Goal: Task Accomplishment & Management: Manage account settings

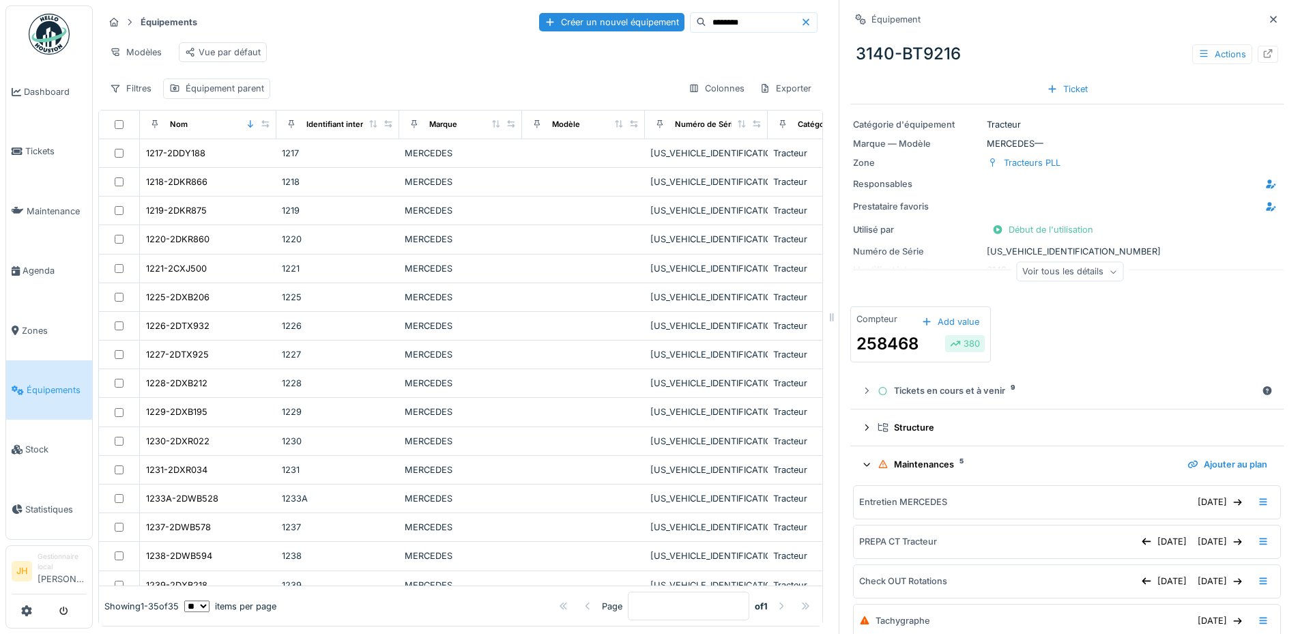
scroll to position [145, 0]
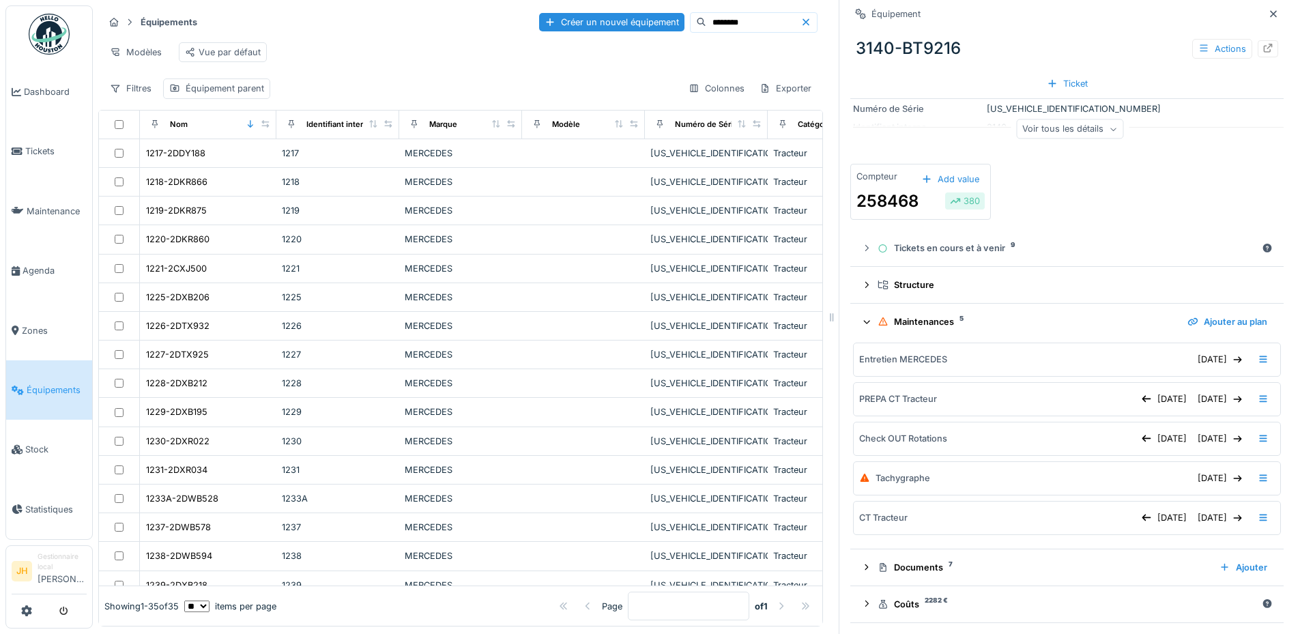
click at [706, 23] on input "********" at bounding box center [753, 22] width 94 height 19
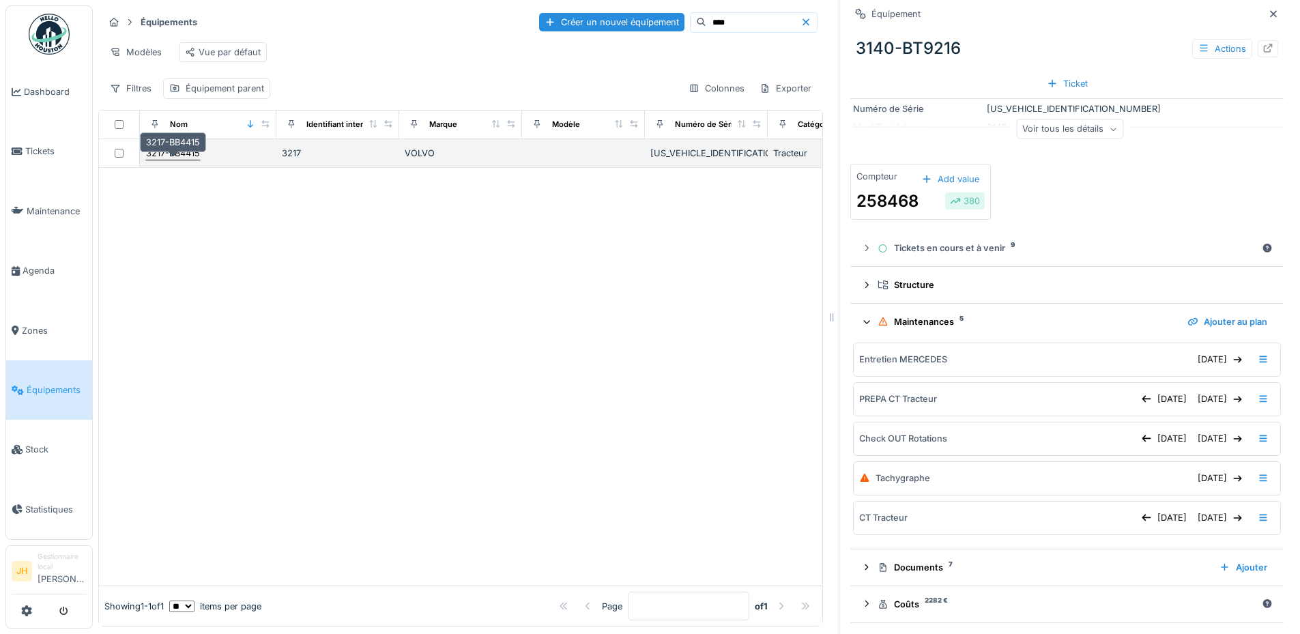
click at [187, 160] on div "3217-BB4415" at bounding box center [173, 153] width 54 height 13
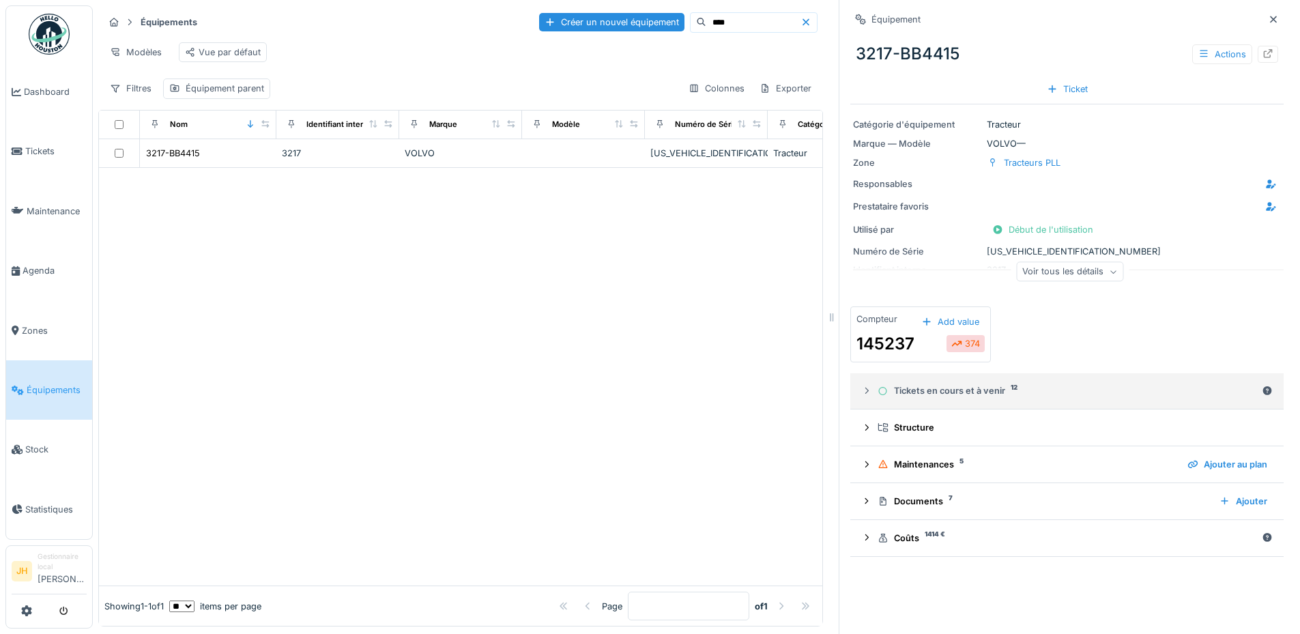
click at [925, 393] on div "Tickets en cours et à venir 12" at bounding box center [1067, 390] width 379 height 13
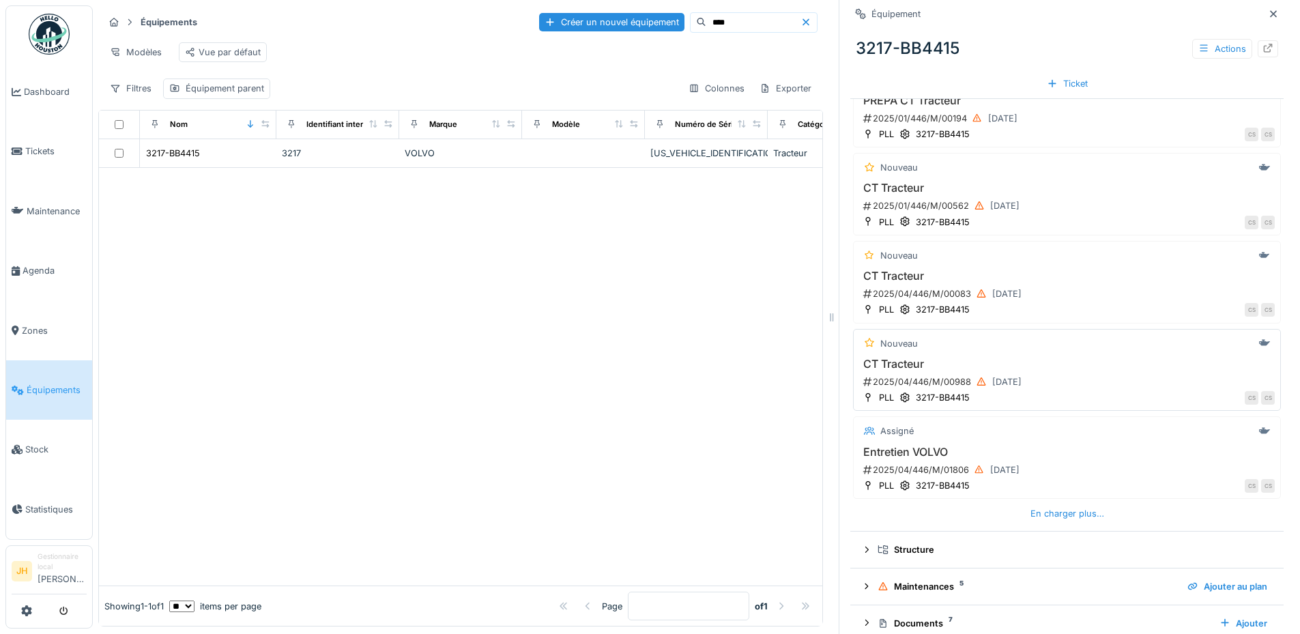
scroll to position [399, 0]
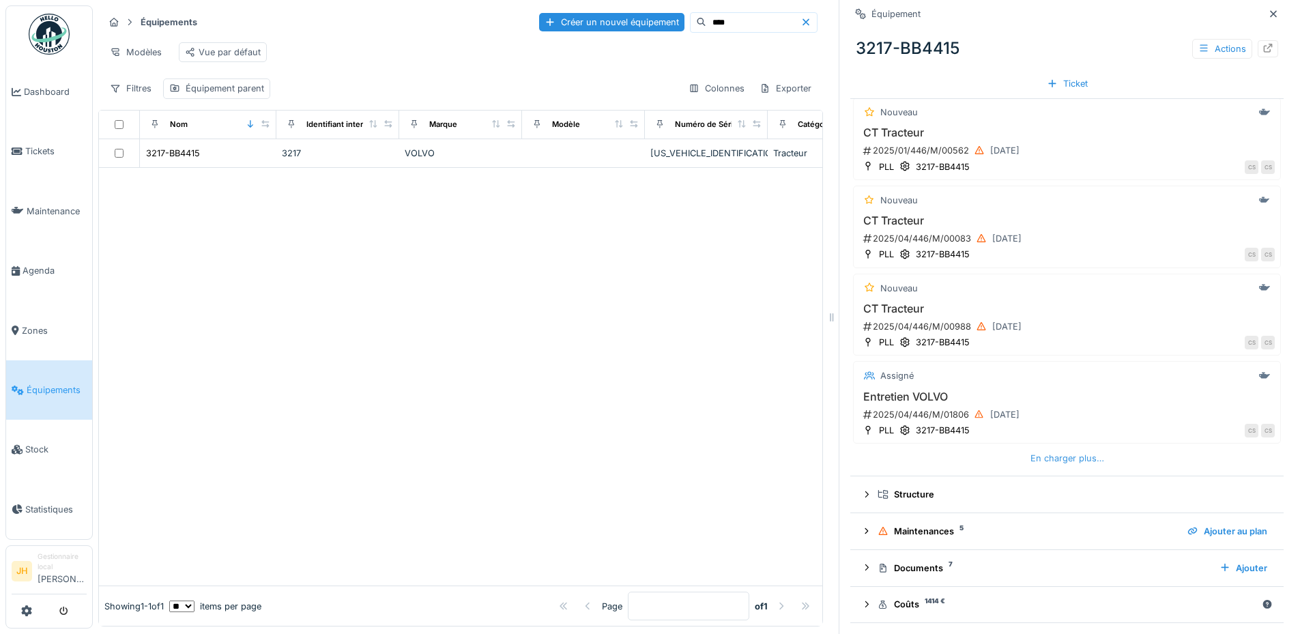
click at [1035, 455] on div "En charger plus…" at bounding box center [1067, 458] width 85 height 18
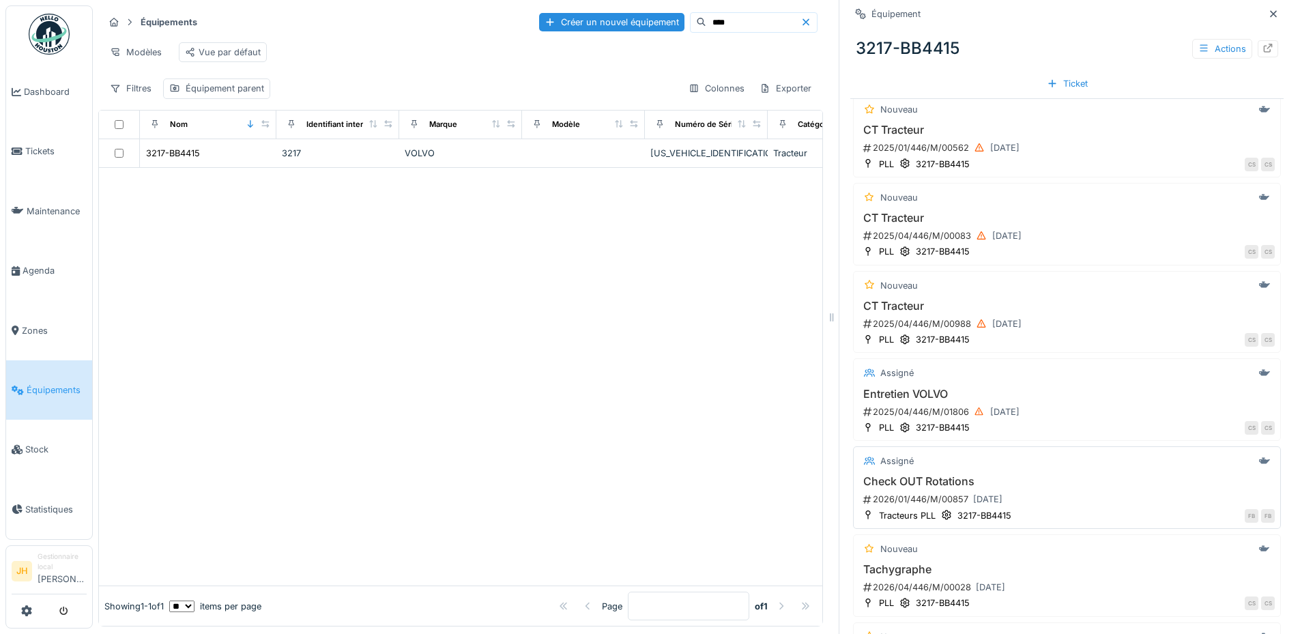
click at [941, 482] on h3 "Check OUT Rotations" at bounding box center [1067, 481] width 416 height 13
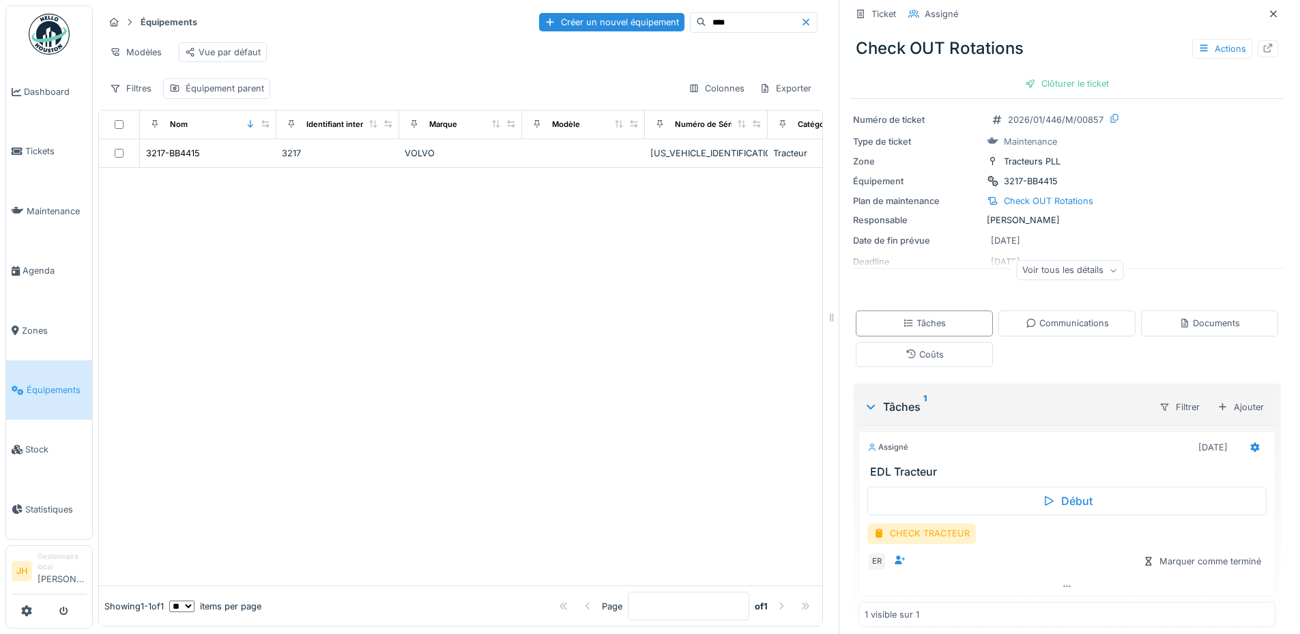
scroll to position [35, 0]
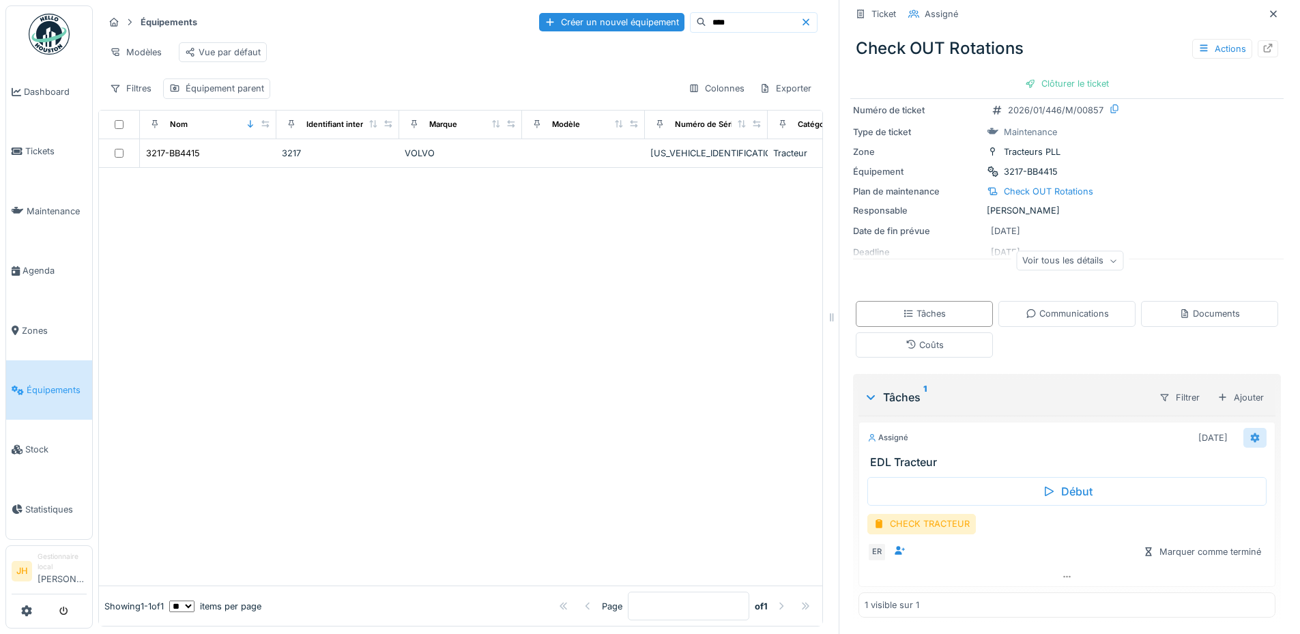
click at [1250, 437] on icon at bounding box center [1255, 437] width 11 height 9
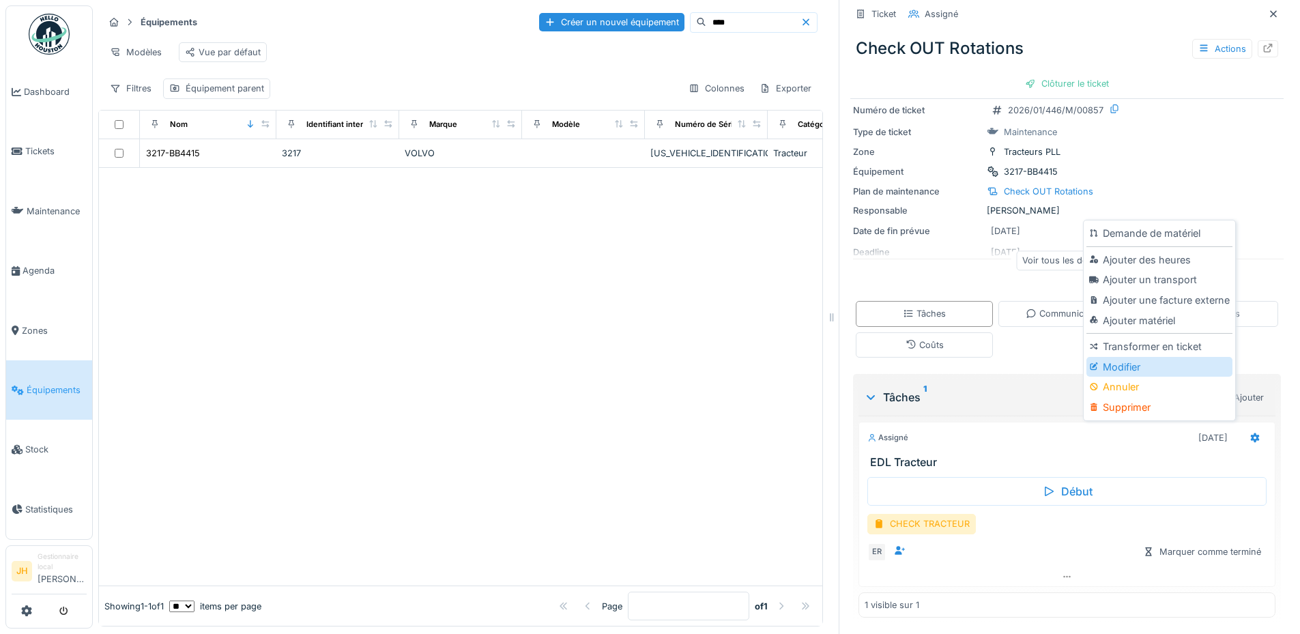
click at [1146, 366] on div "Modifier" at bounding box center [1158, 367] width 145 height 20
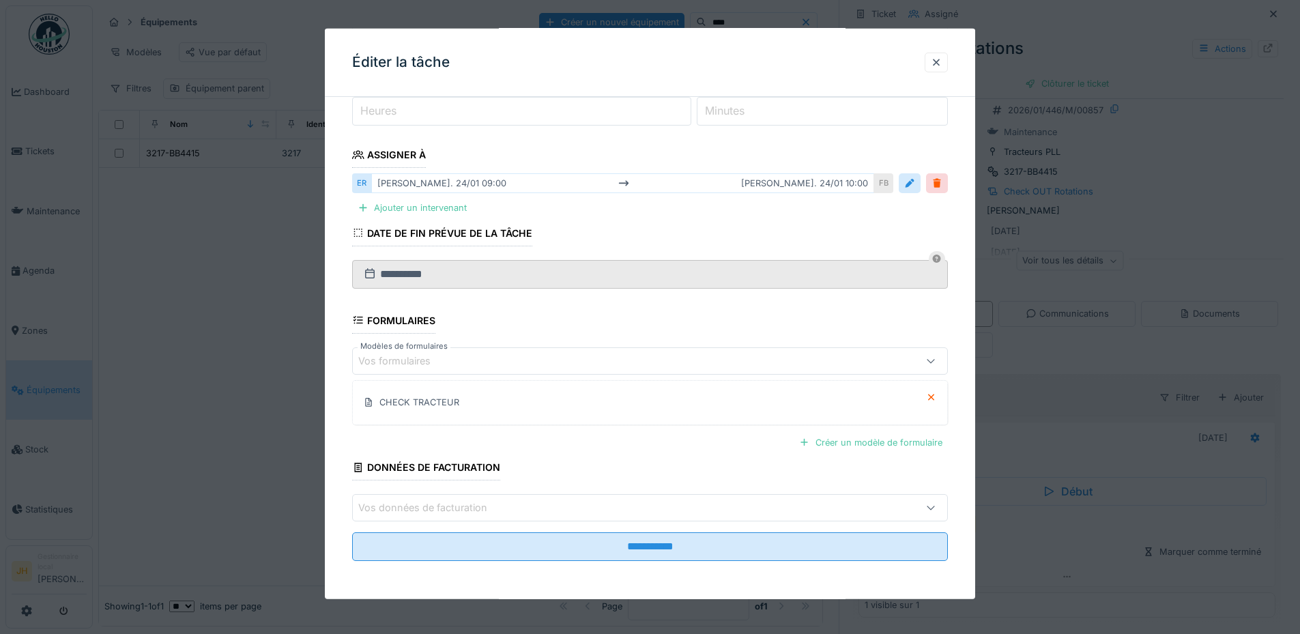
scroll to position [0, 0]
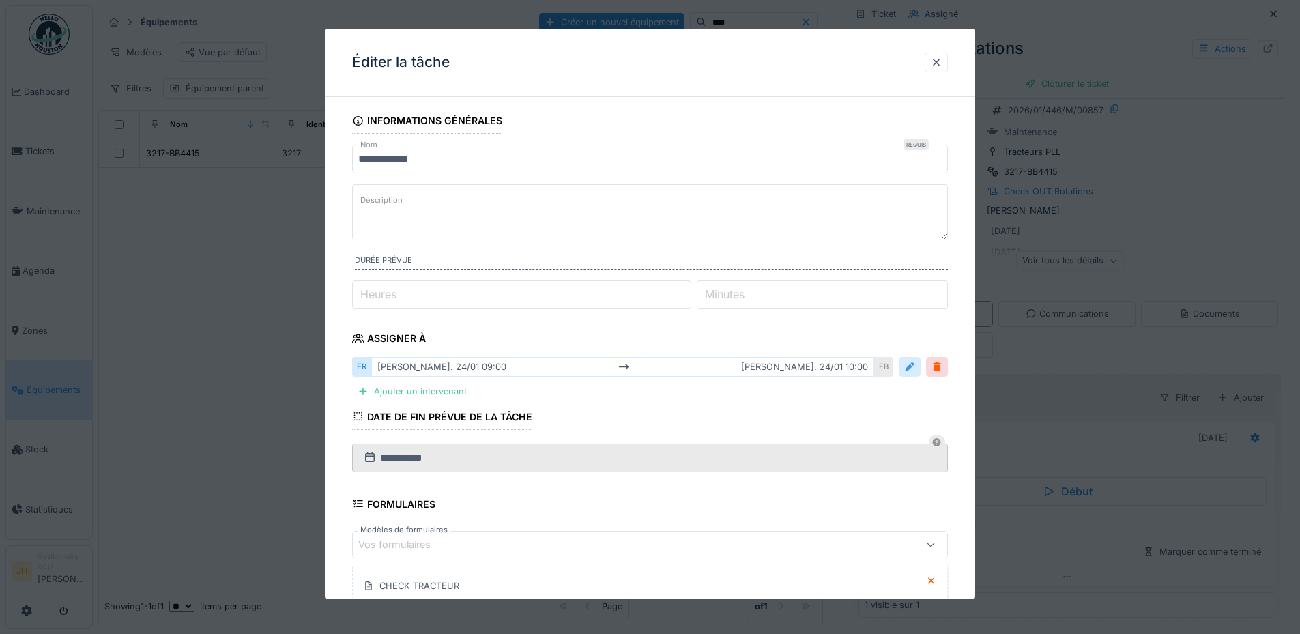
click at [914, 367] on div at bounding box center [909, 366] width 11 height 13
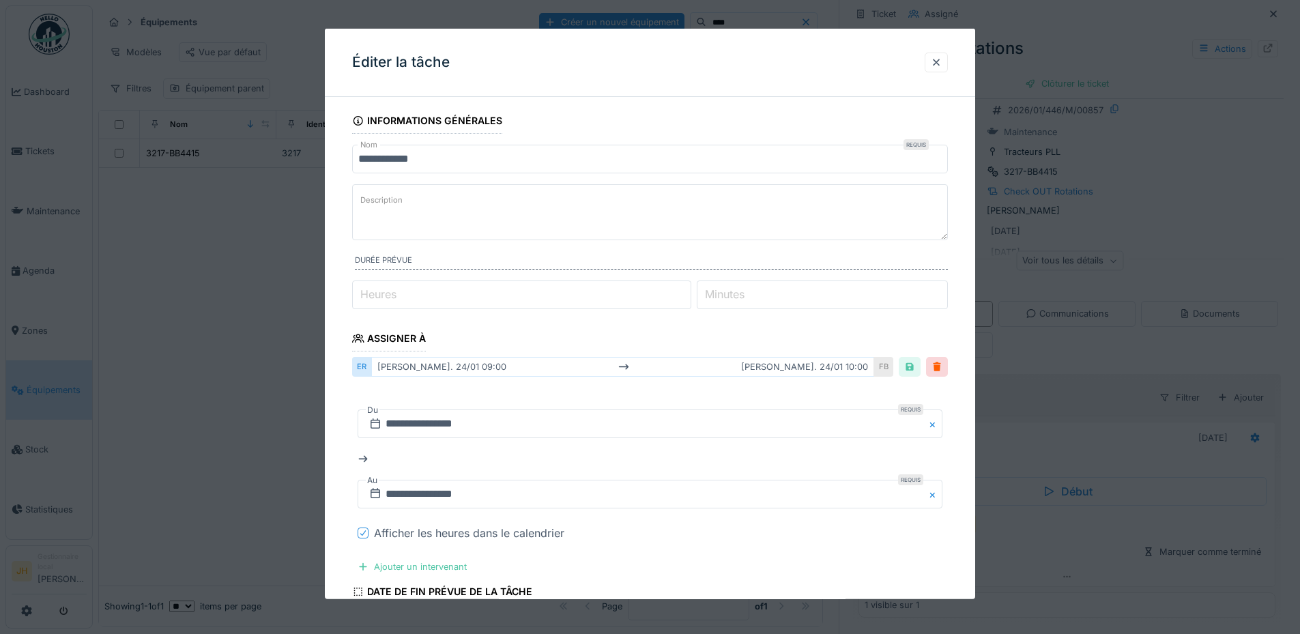
click at [364, 534] on icon at bounding box center [363, 533] width 8 height 7
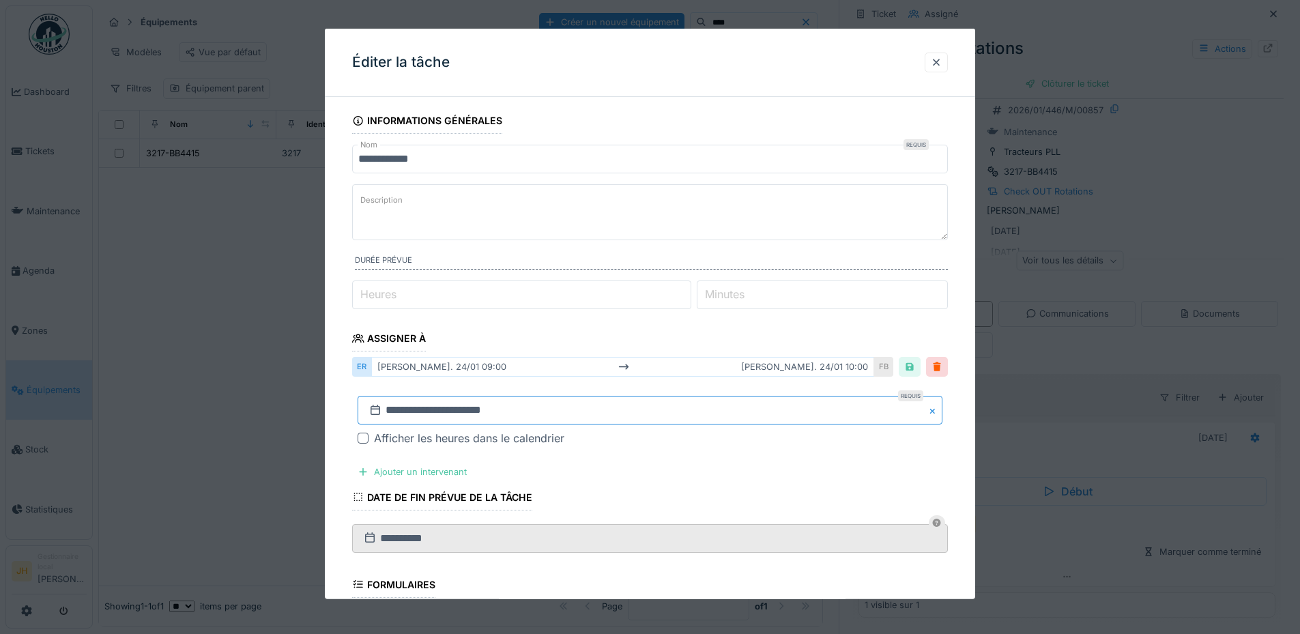
click at [435, 410] on input "**********" at bounding box center [650, 410] width 585 height 29
click at [584, 225] on span "Previous Month" at bounding box center [584, 228] width 0 height 16
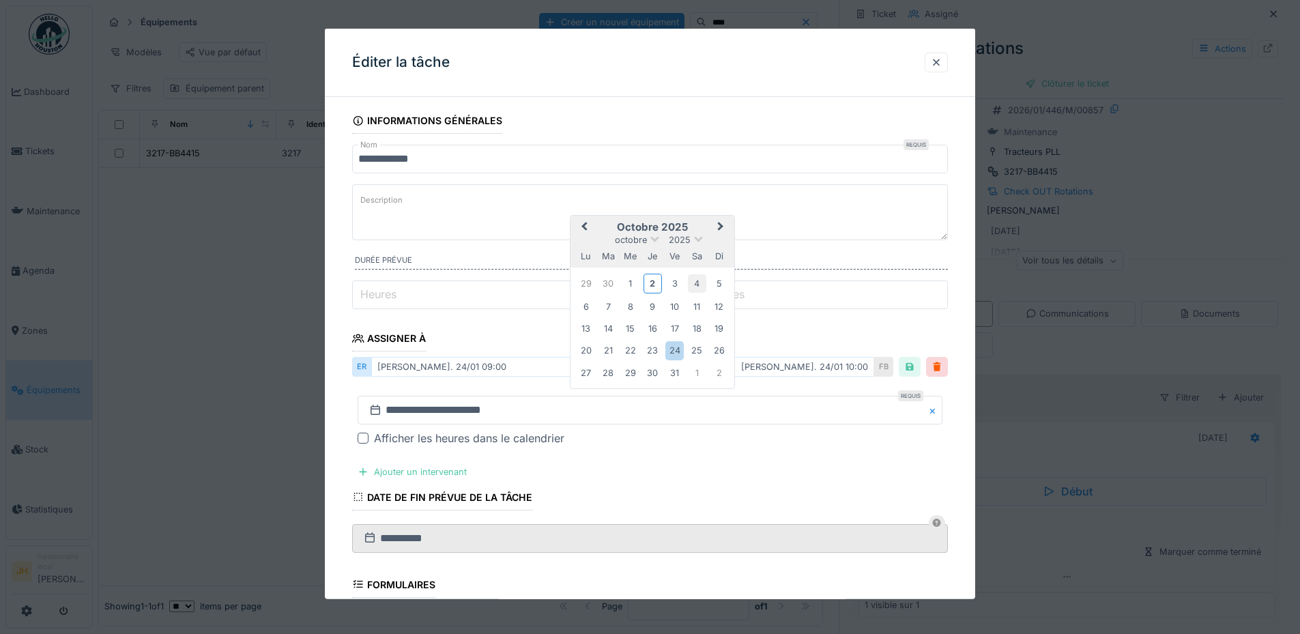
click at [694, 283] on div "4" at bounding box center [697, 283] width 18 height 18
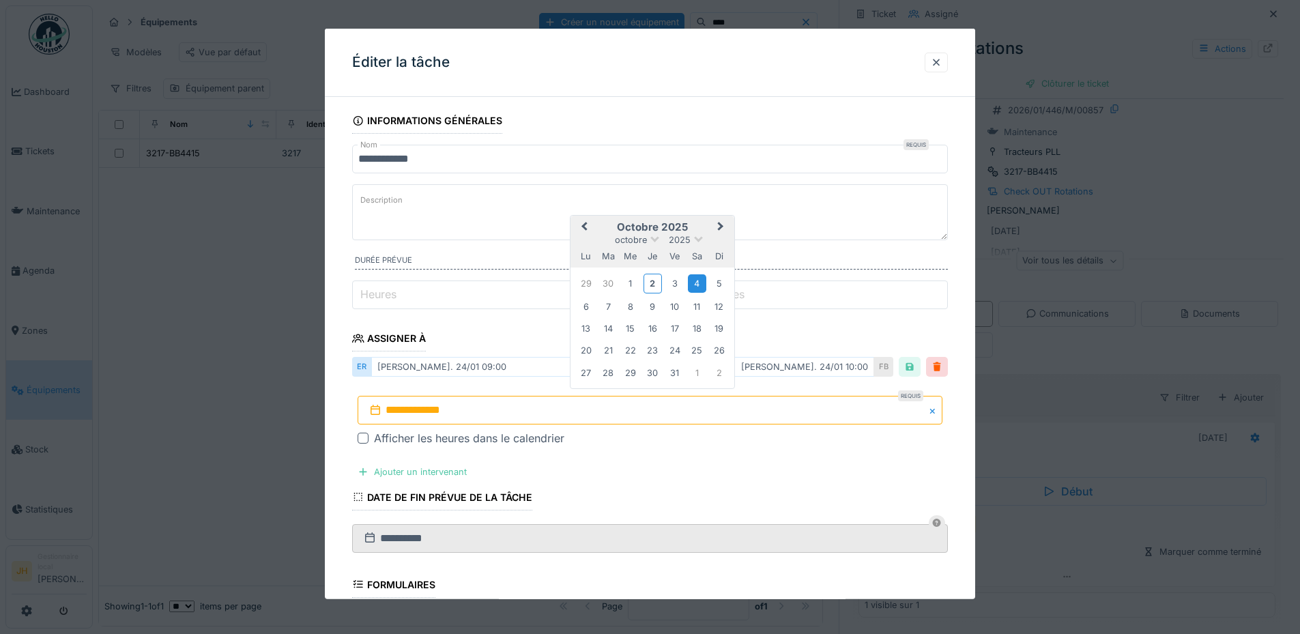
click at [694, 283] on div "4" at bounding box center [697, 283] width 18 height 18
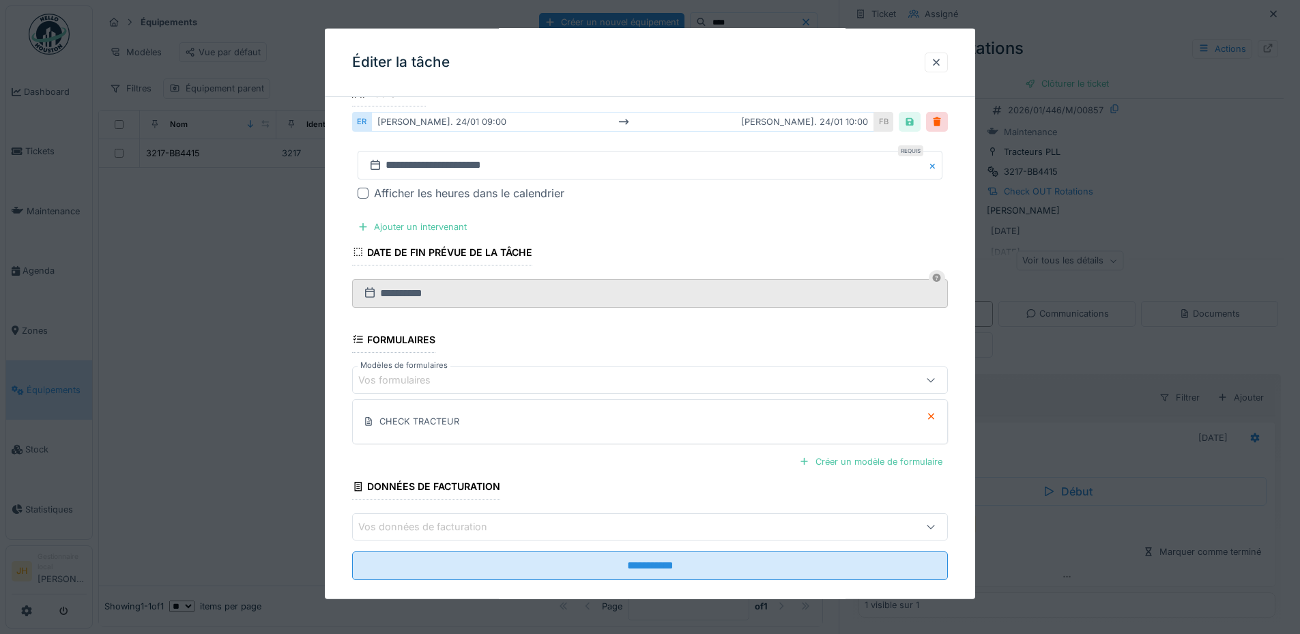
scroll to position [264, 0]
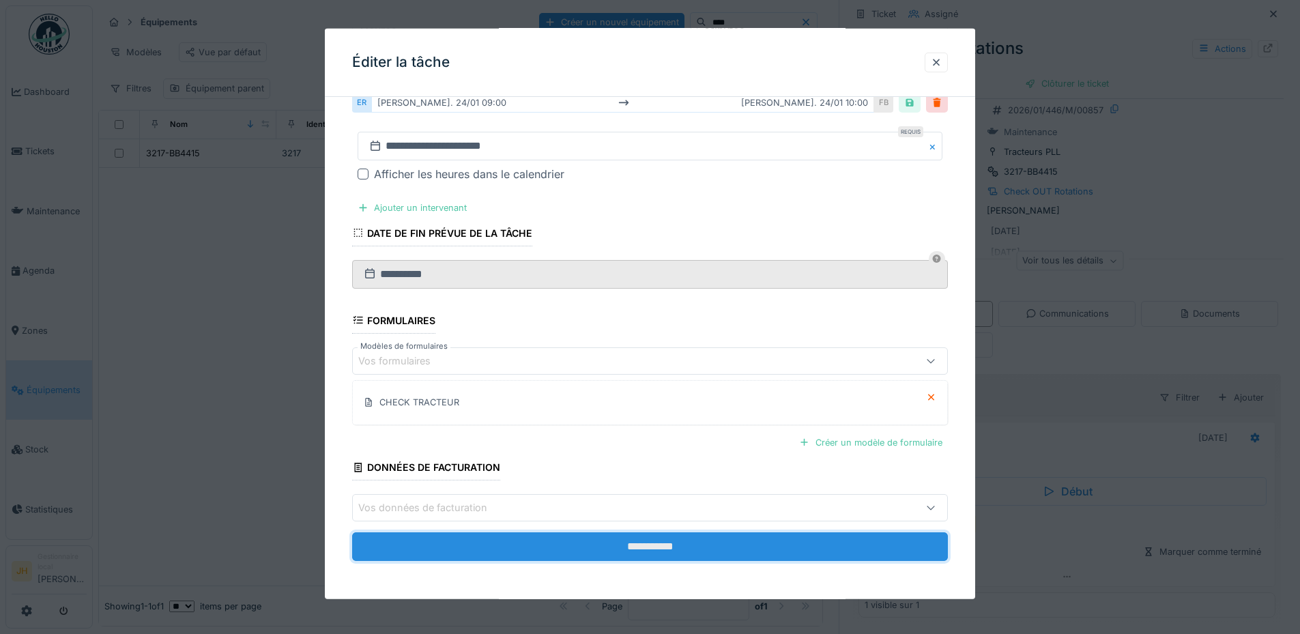
click at [696, 549] on input "**********" at bounding box center [650, 546] width 596 height 29
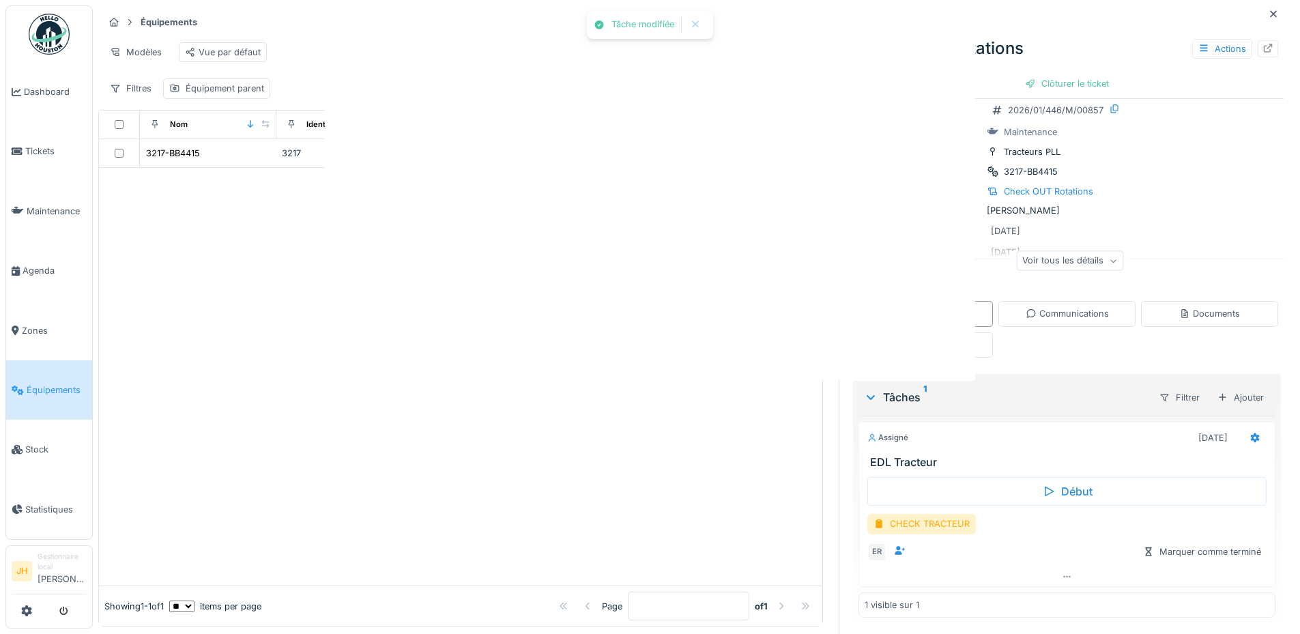
scroll to position [0, 0]
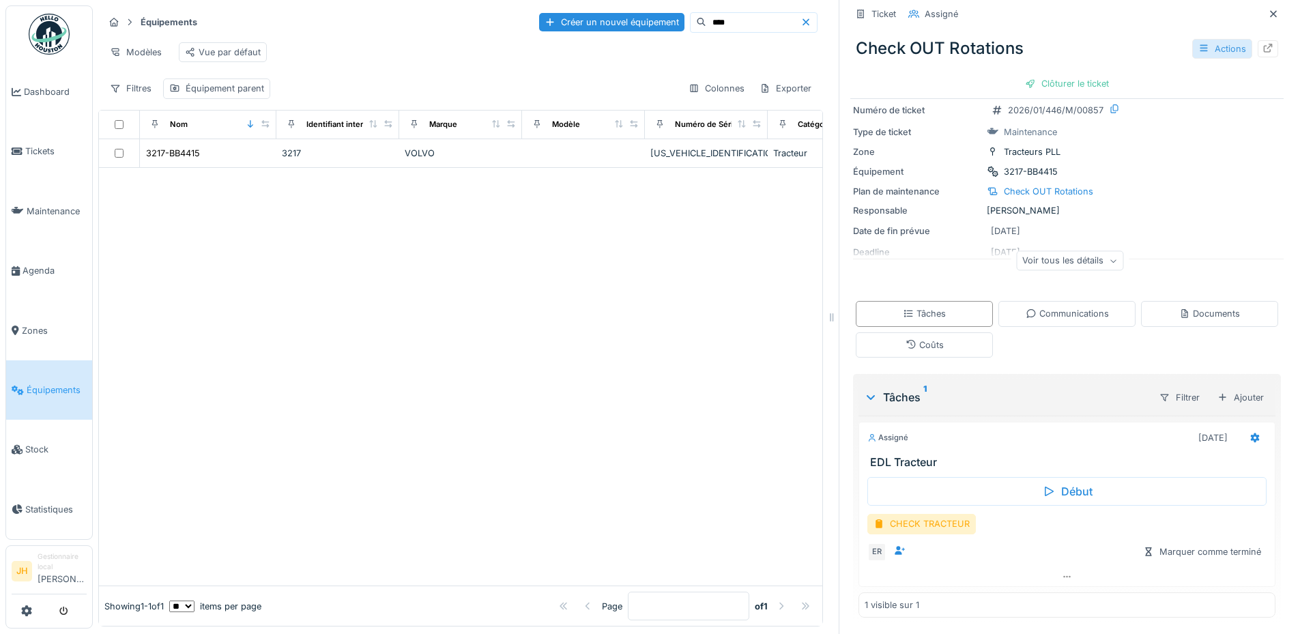
click at [1201, 48] on div "Actions" at bounding box center [1222, 49] width 60 height 20
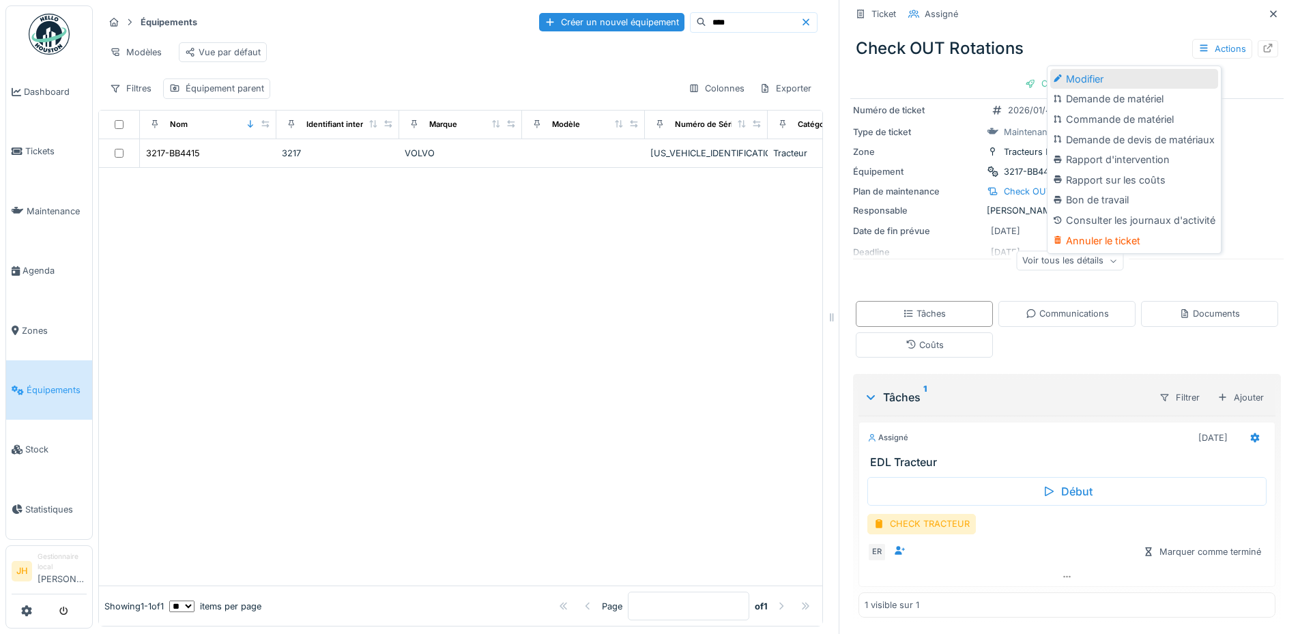
click at [1168, 83] on div "Modifier" at bounding box center [1134, 79] width 168 height 20
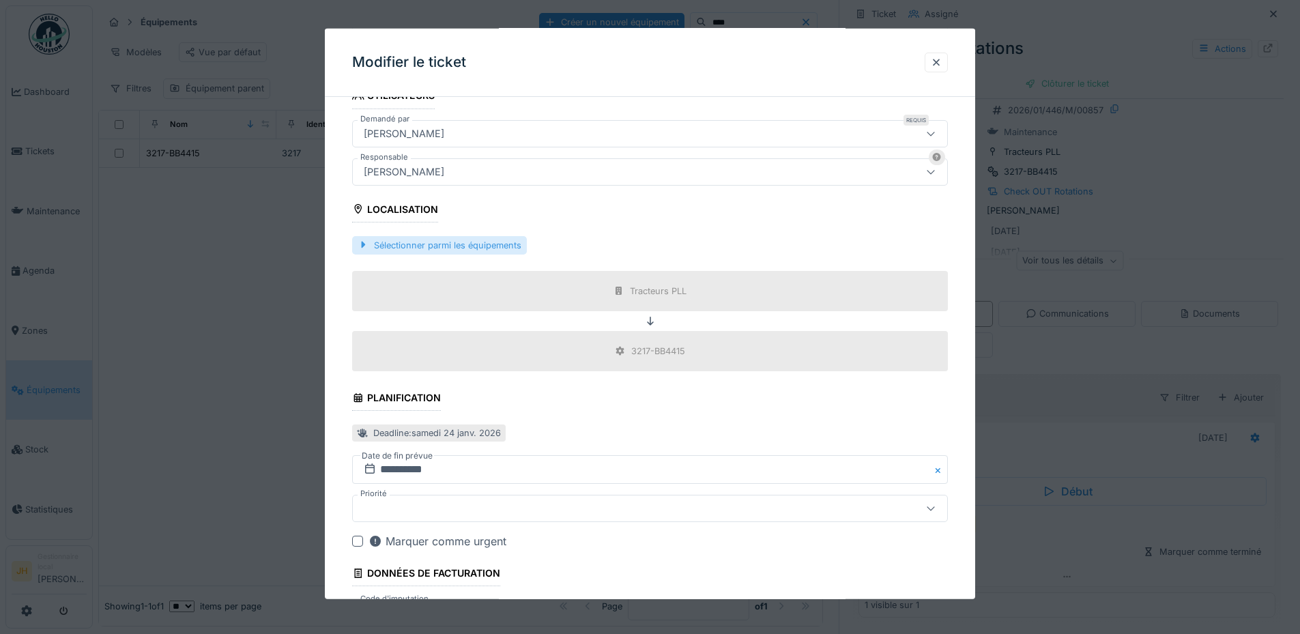
scroll to position [473, 0]
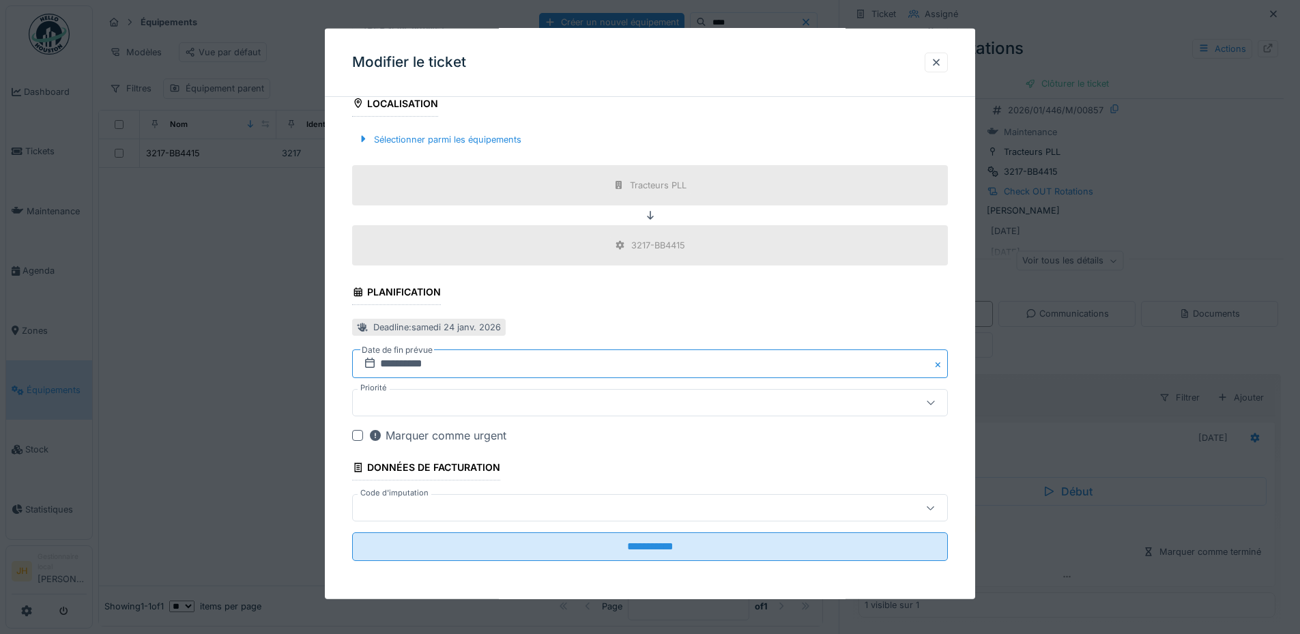
click at [431, 372] on input "**********" at bounding box center [650, 363] width 596 height 29
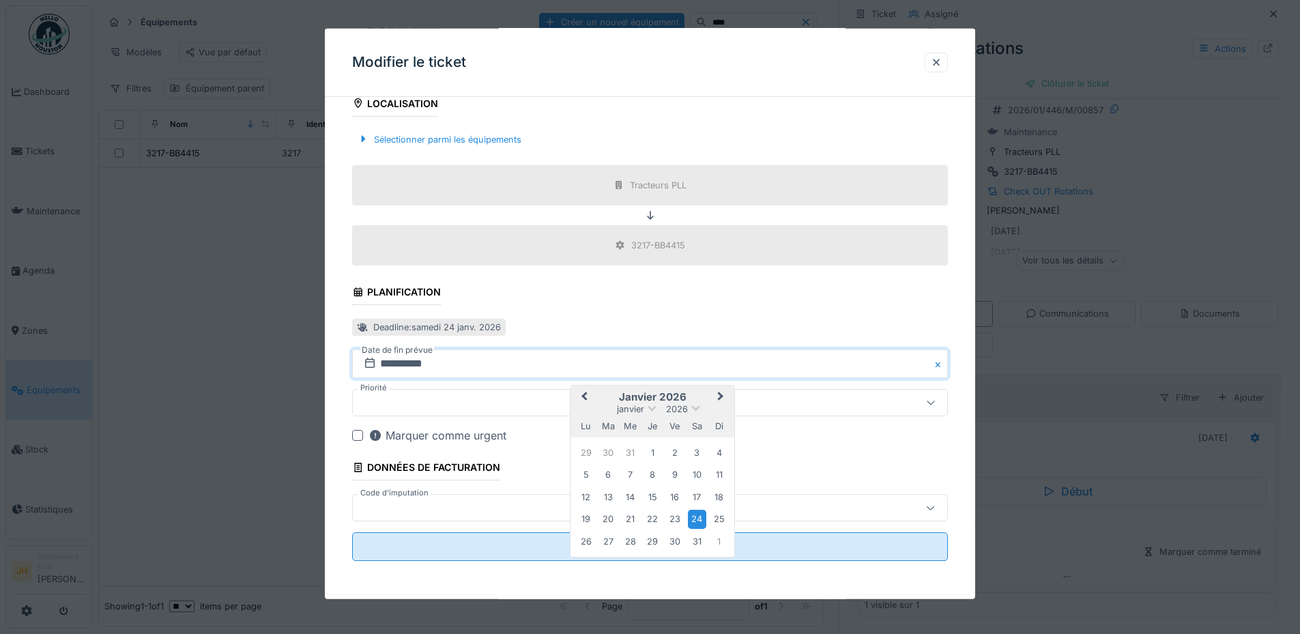
click at [584, 397] on span "Previous Month" at bounding box center [584, 397] width 0 height 16
click at [721, 397] on span "Next Month" at bounding box center [721, 397] width 0 height 16
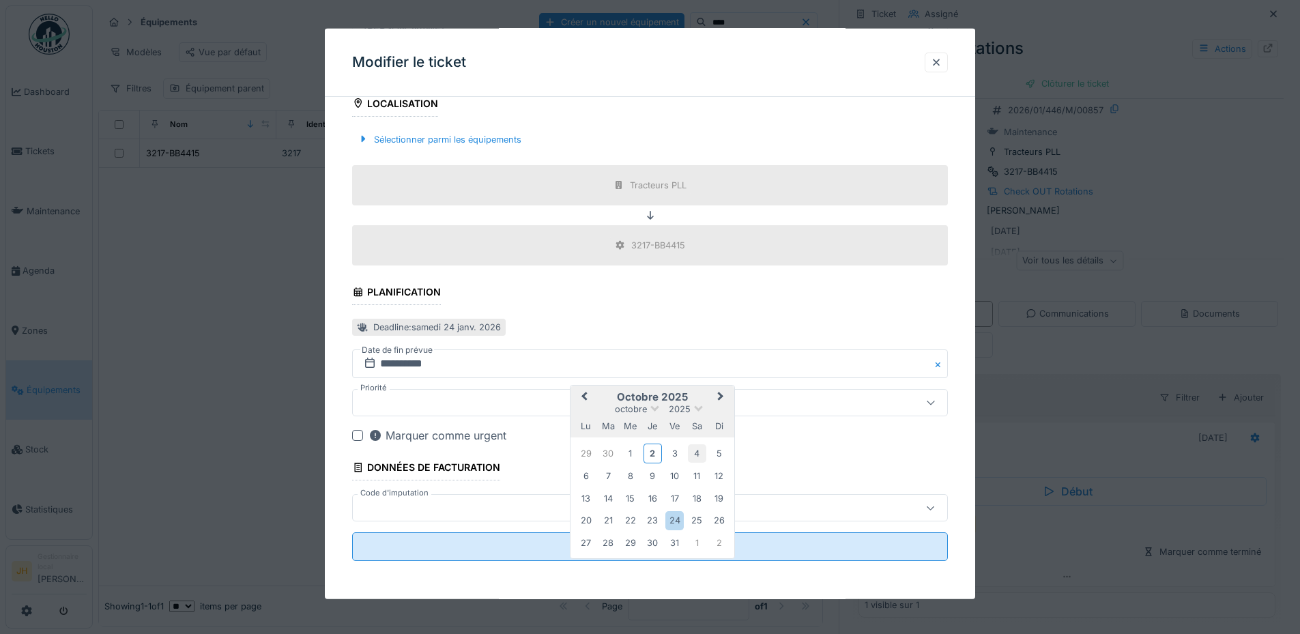
click at [692, 454] on div "4" at bounding box center [697, 453] width 18 height 18
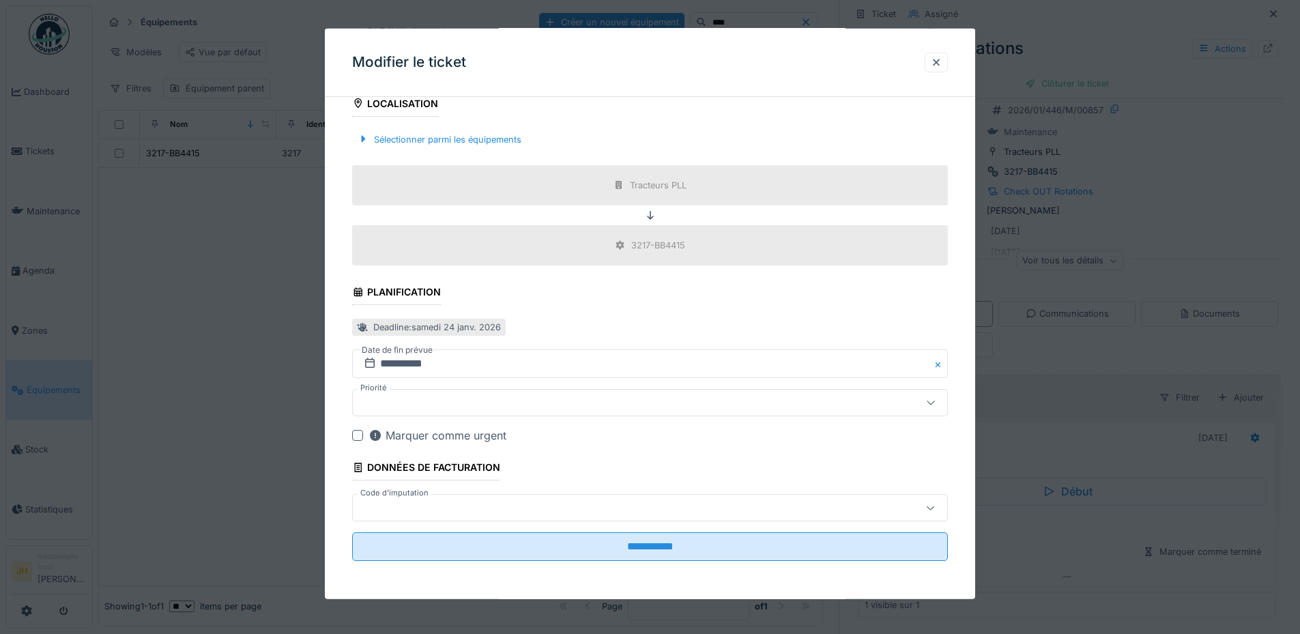
scroll to position [10, 0]
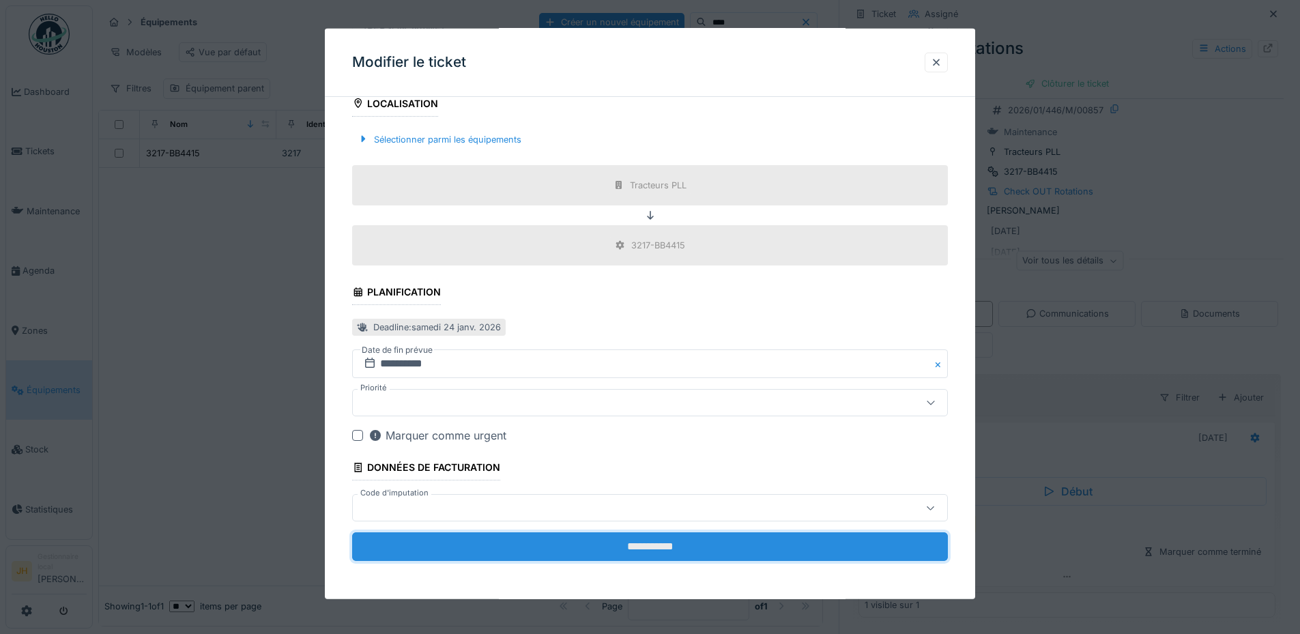
click at [709, 545] on input "**********" at bounding box center [650, 546] width 596 height 29
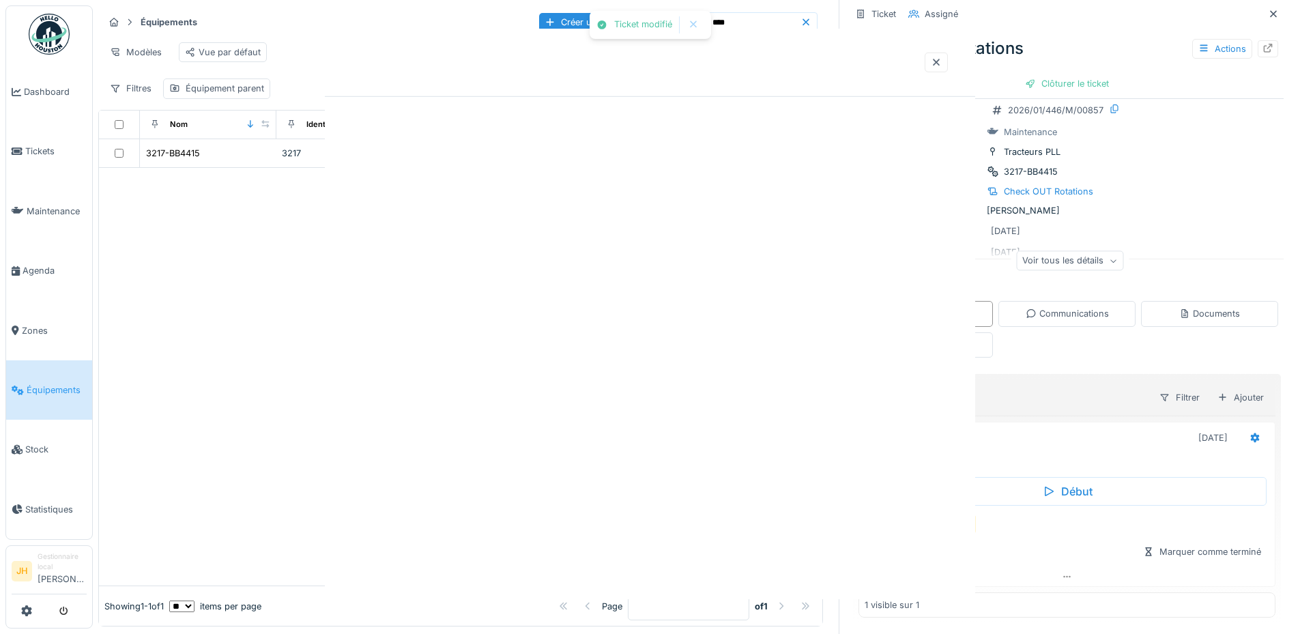
scroll to position [0, 0]
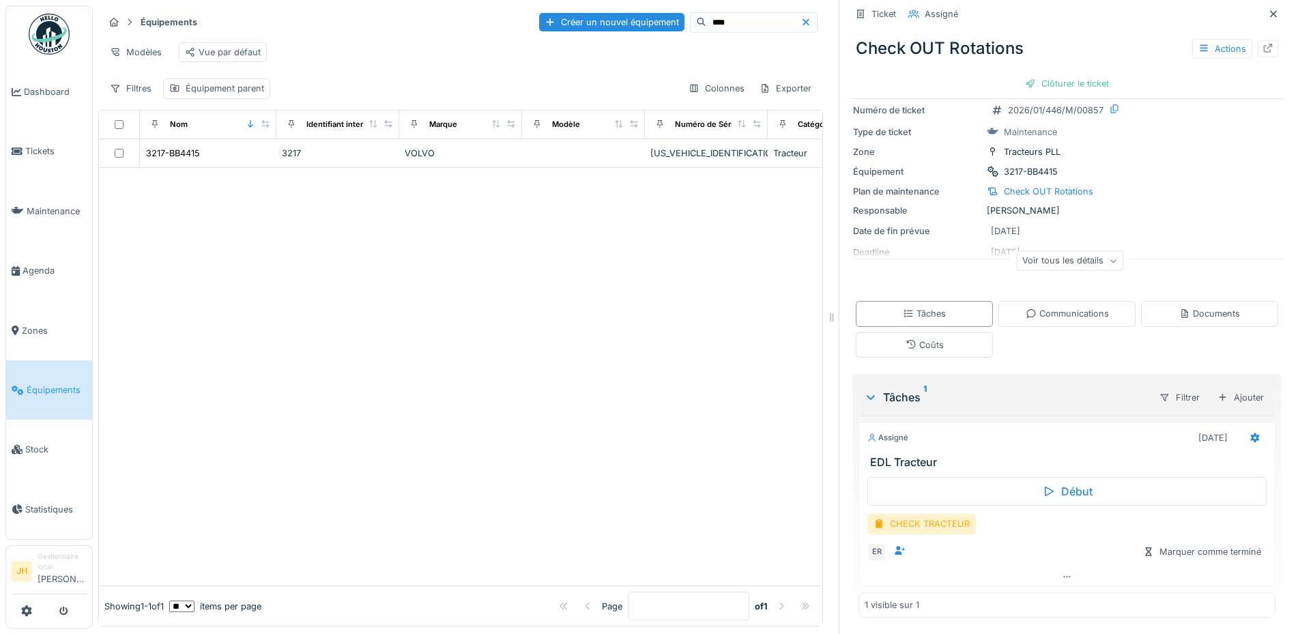
click at [710, 13] on input "****" at bounding box center [753, 22] width 94 height 19
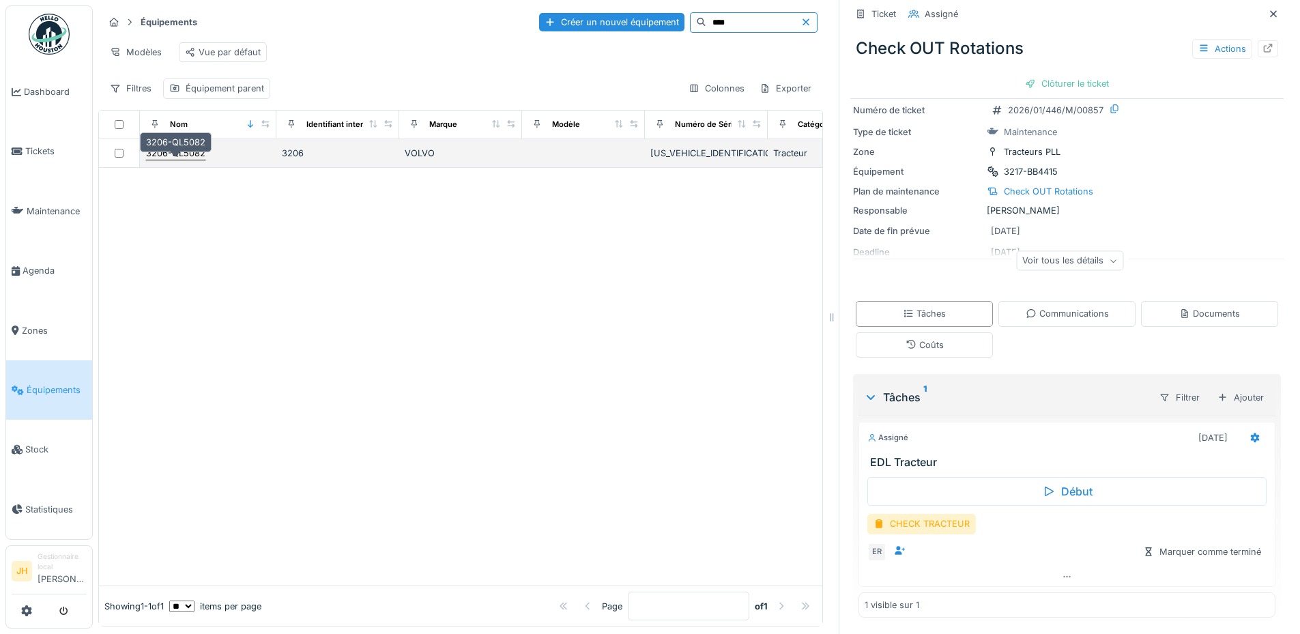
type input "****"
click at [194, 156] on div "3206-QL5082" at bounding box center [175, 153] width 59 height 13
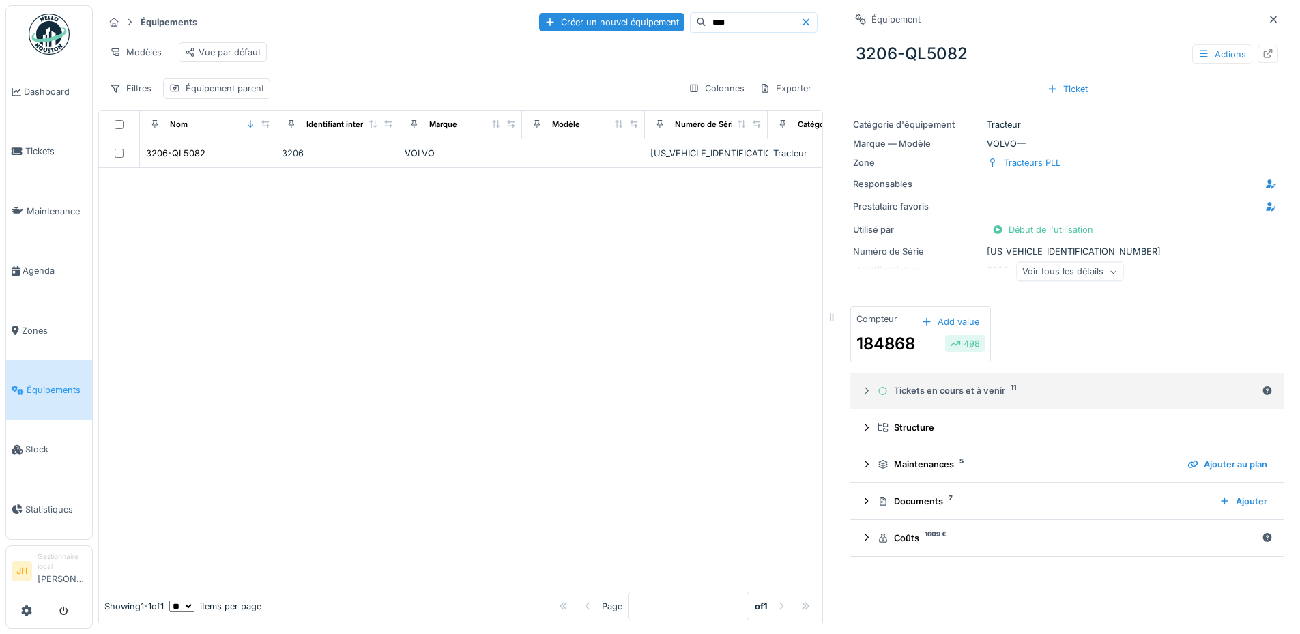
click at [972, 386] on div "Tickets en cours et à venir 11" at bounding box center [1067, 390] width 379 height 13
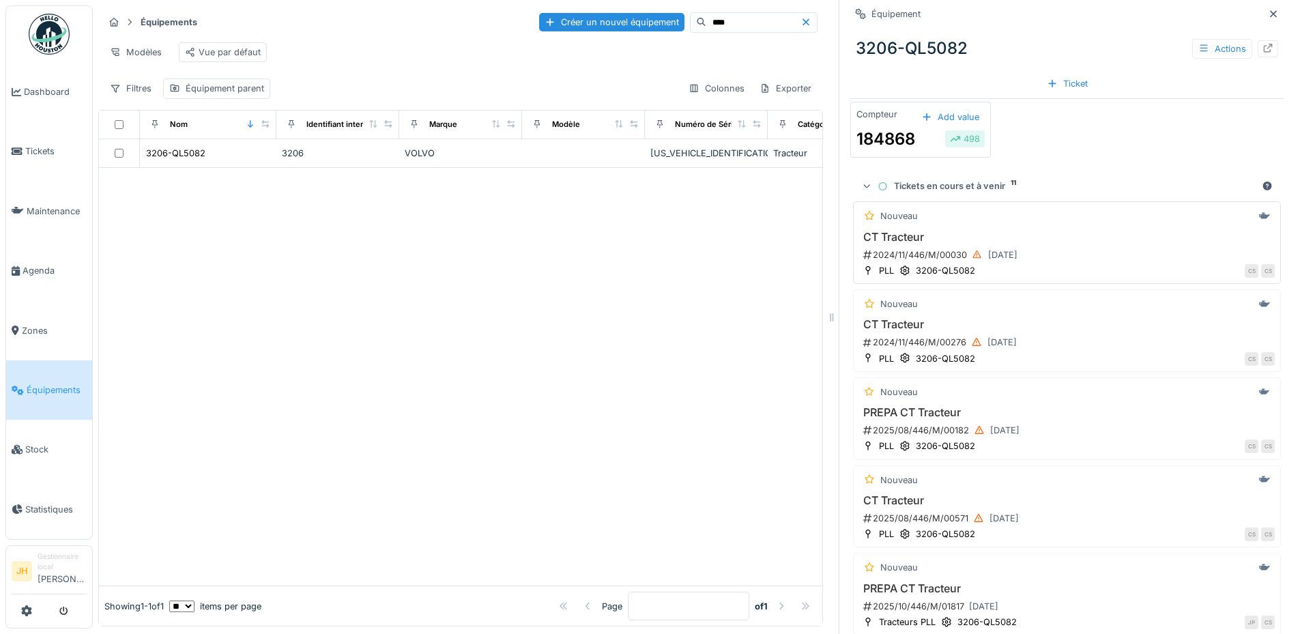
scroll to position [399, 0]
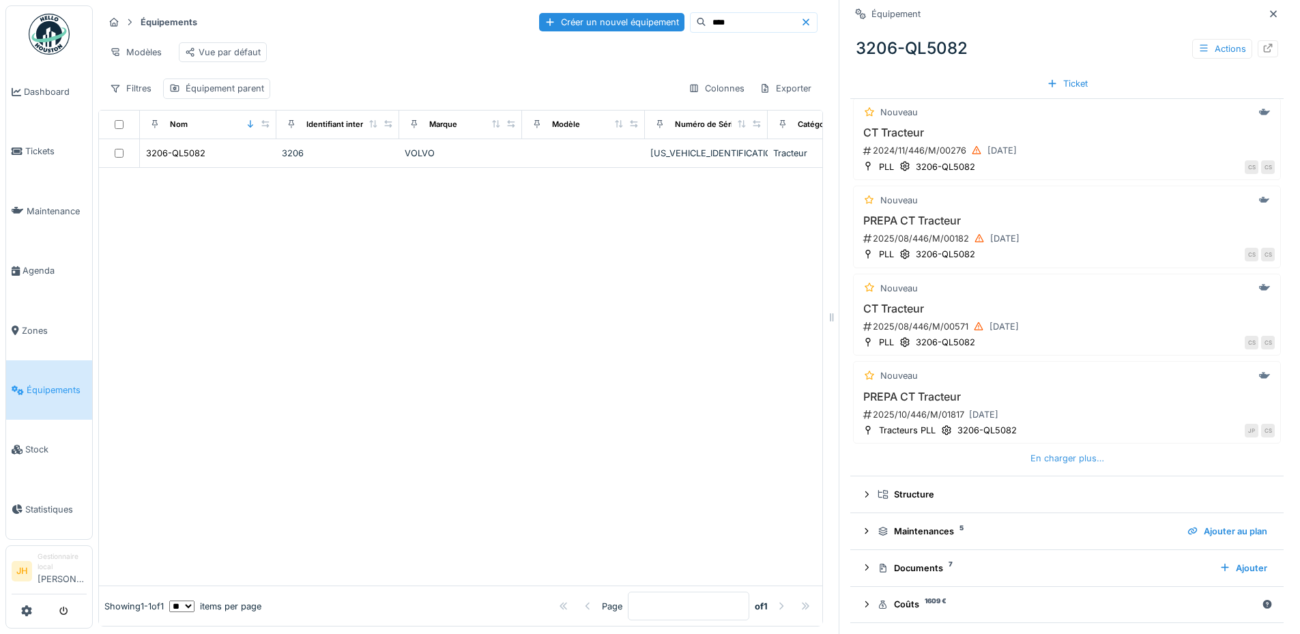
click at [1030, 450] on div "En charger plus…" at bounding box center [1067, 458] width 85 height 18
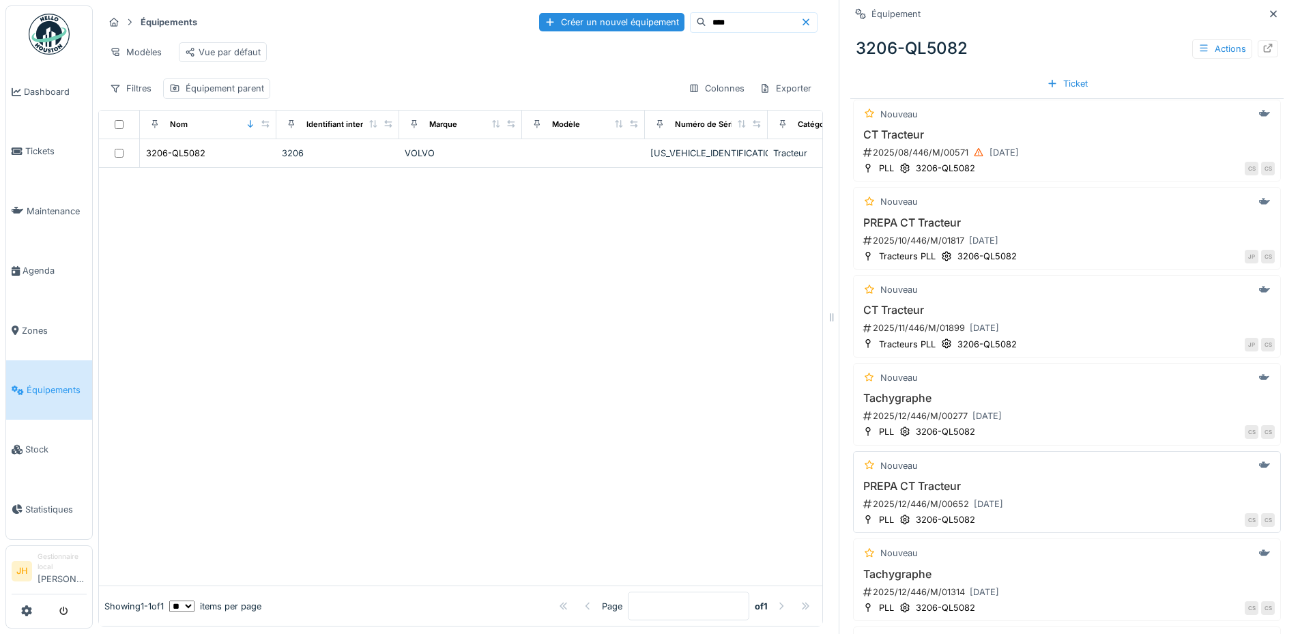
scroll to position [740, 0]
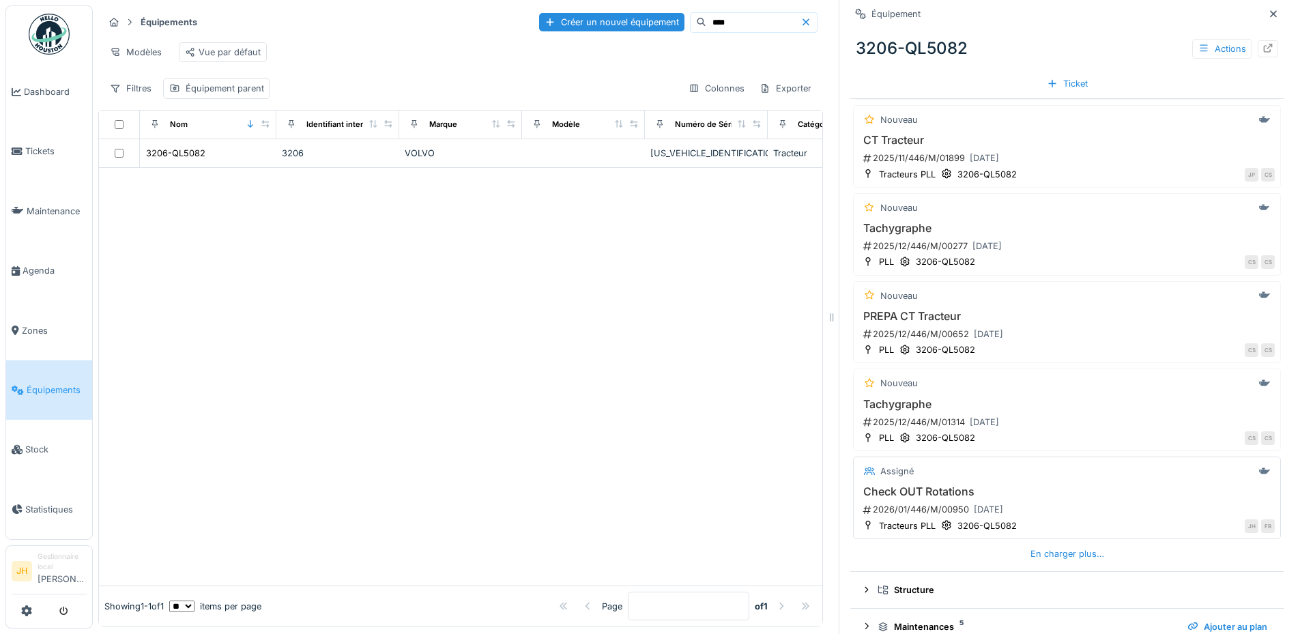
click at [940, 485] on h3 "Check OUT Rotations" at bounding box center [1067, 491] width 416 height 13
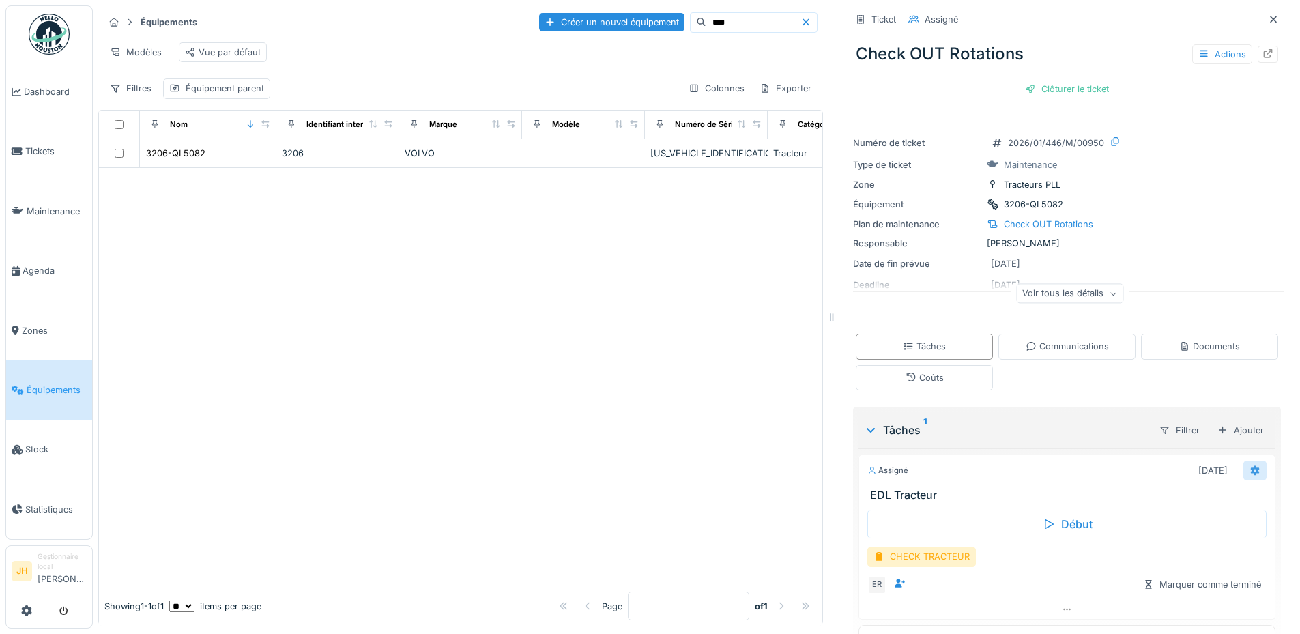
click at [1251, 465] on icon at bounding box center [1255, 470] width 9 height 10
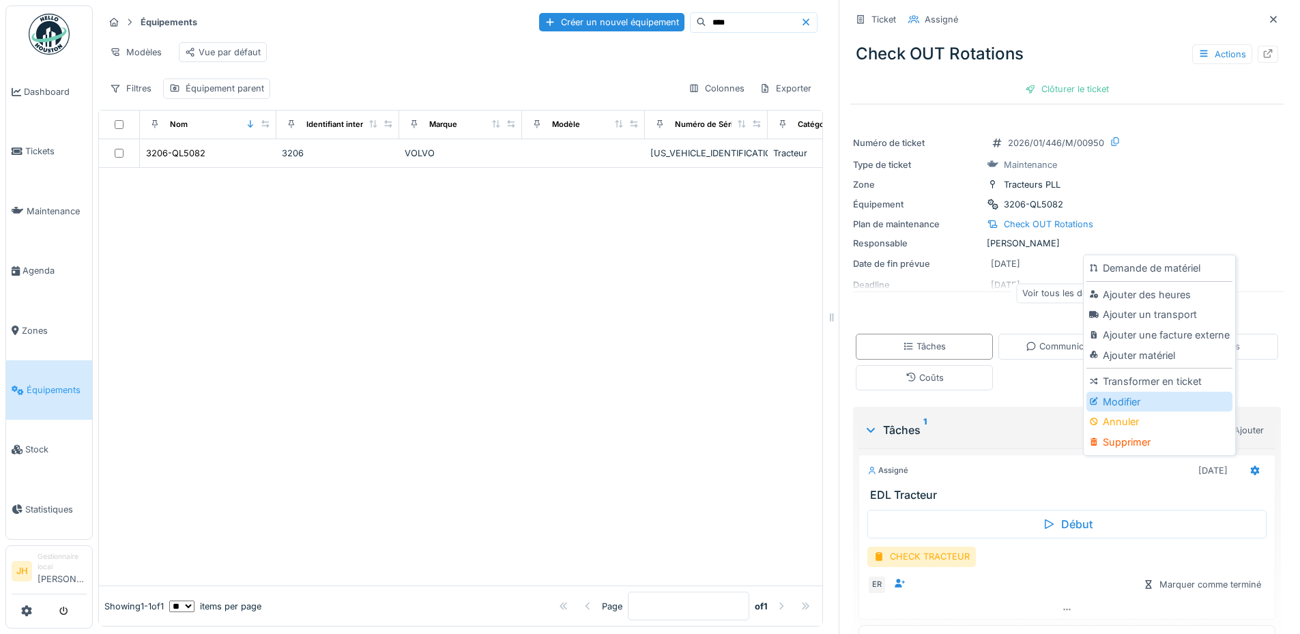
click at [1172, 399] on div "Modifier" at bounding box center [1158, 402] width 145 height 20
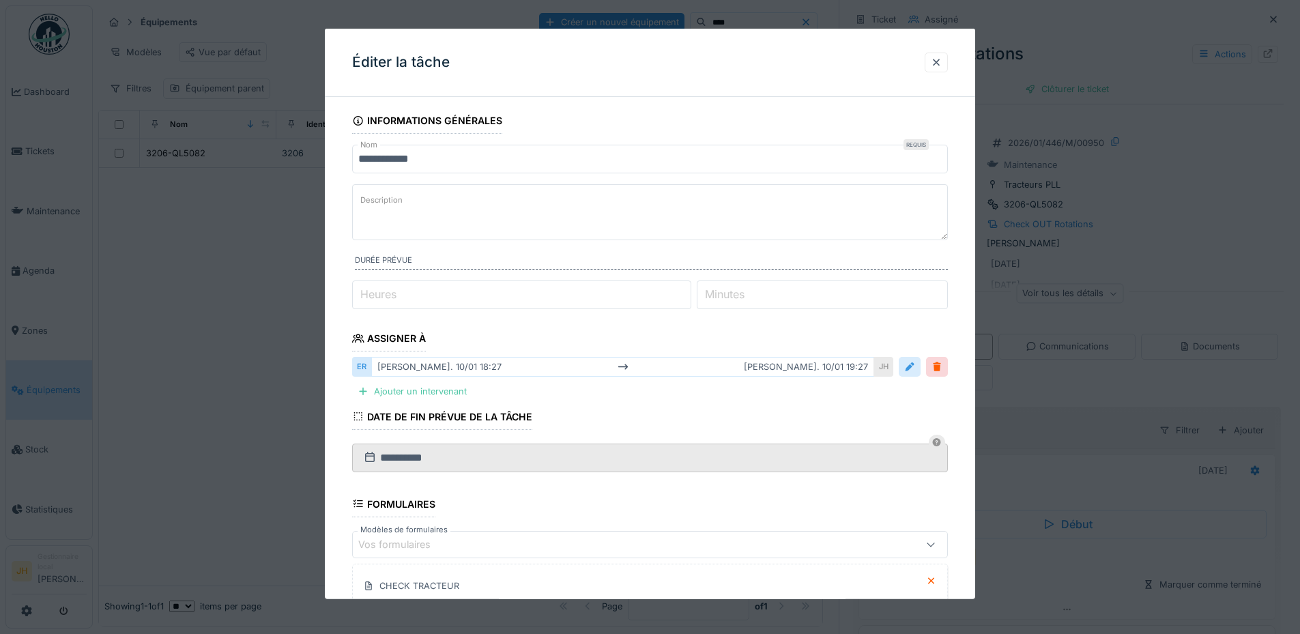
click at [915, 365] on div at bounding box center [909, 366] width 11 height 13
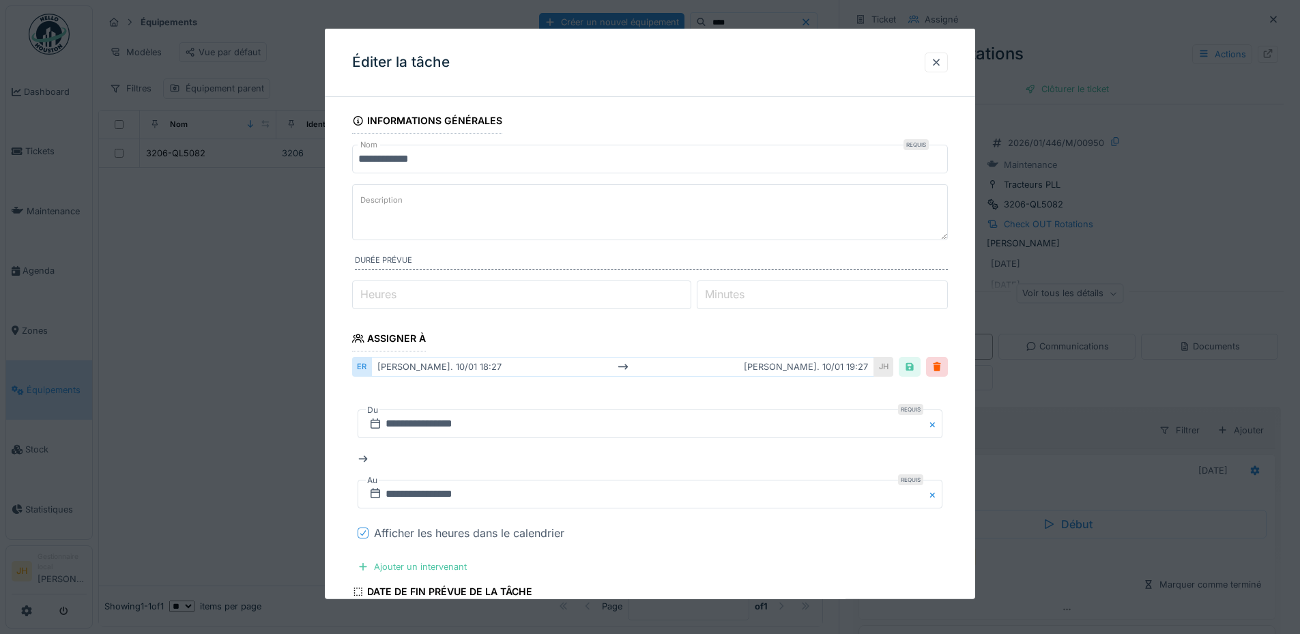
click at [362, 532] on icon at bounding box center [363, 533] width 8 height 7
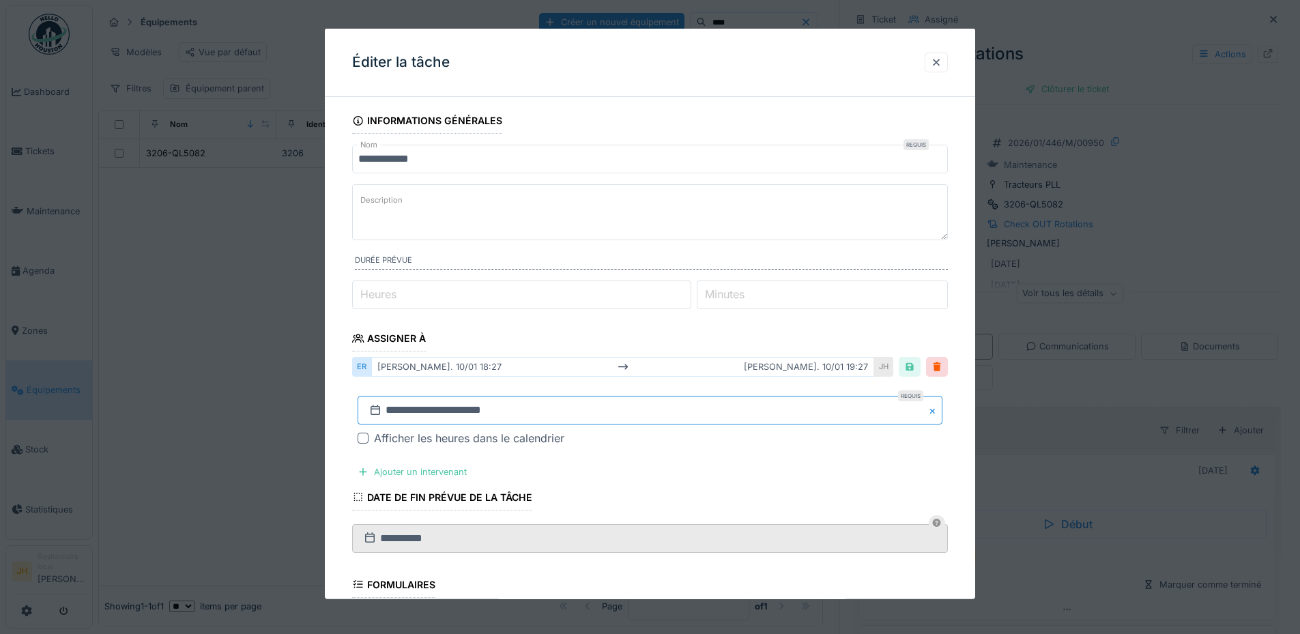
click at [431, 410] on input "**********" at bounding box center [650, 410] width 585 height 29
click at [588, 224] on button "Previous Month" at bounding box center [583, 229] width 22 height 22
click at [584, 224] on span "Previous Month" at bounding box center [584, 228] width 0 height 16
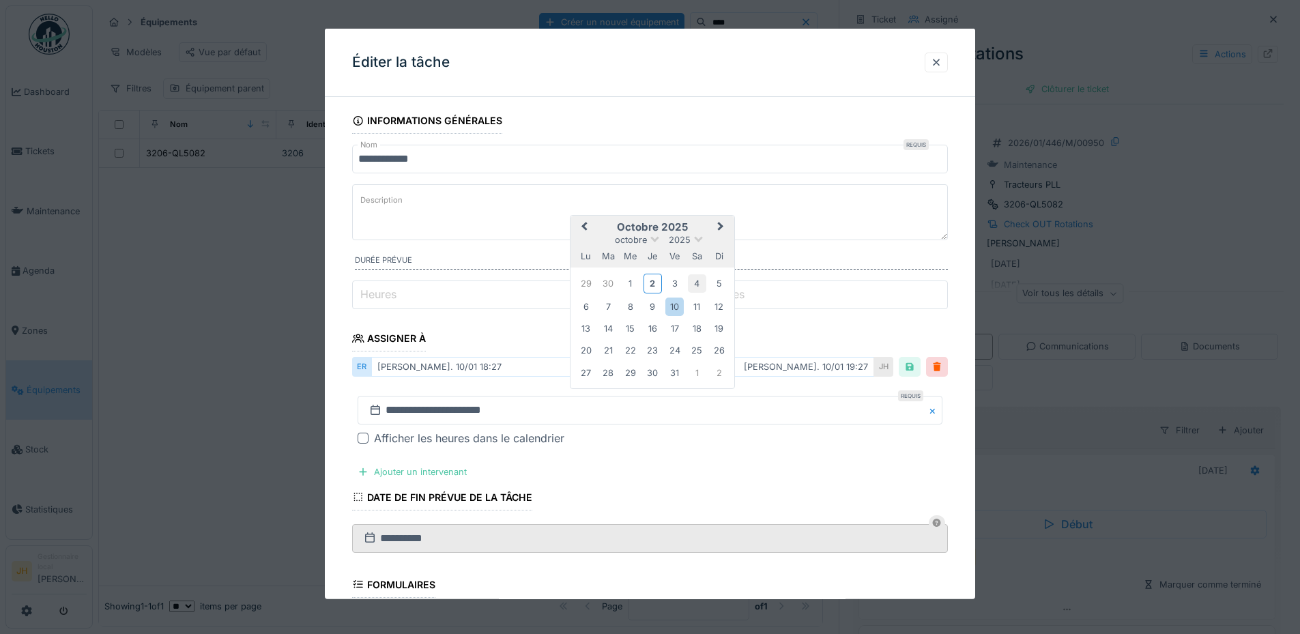
click at [703, 290] on div "4" at bounding box center [697, 283] width 18 height 18
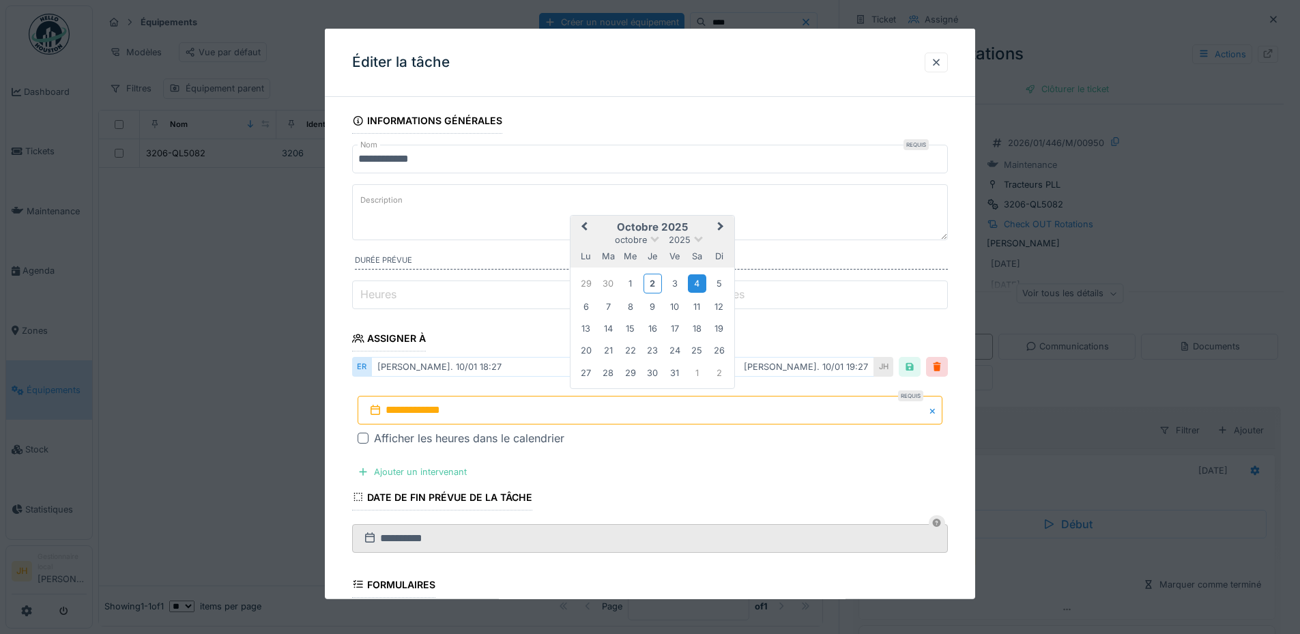
click at [699, 285] on div "4" at bounding box center [697, 283] width 18 height 18
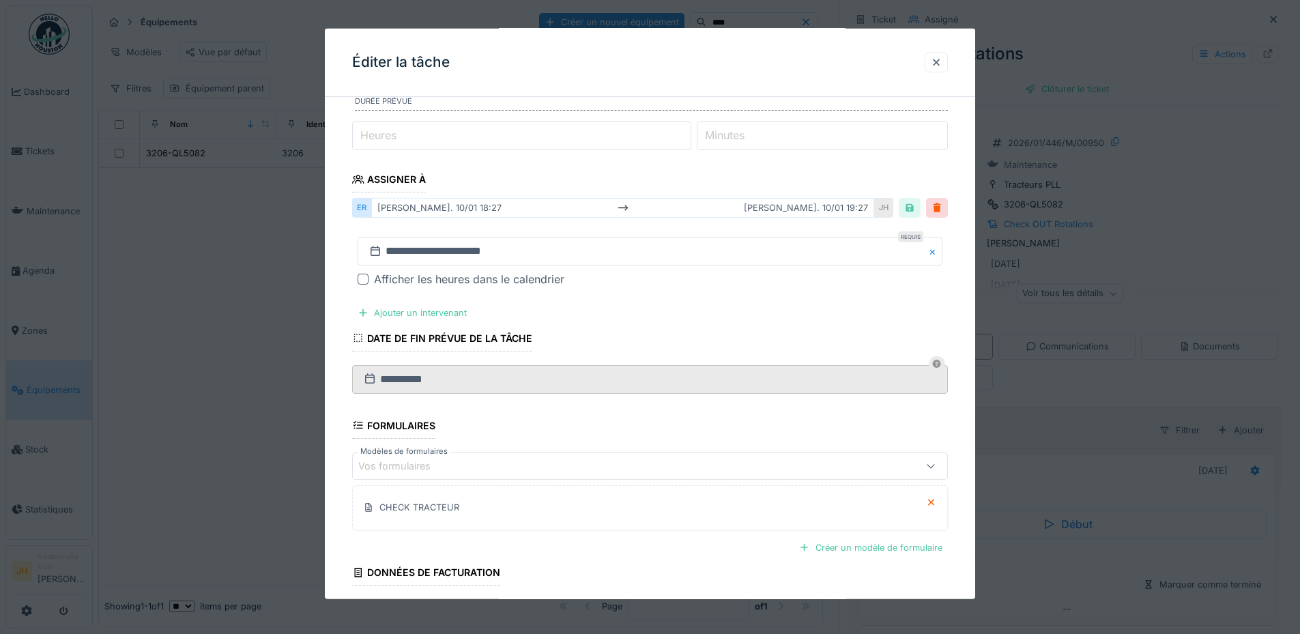
scroll to position [264, 0]
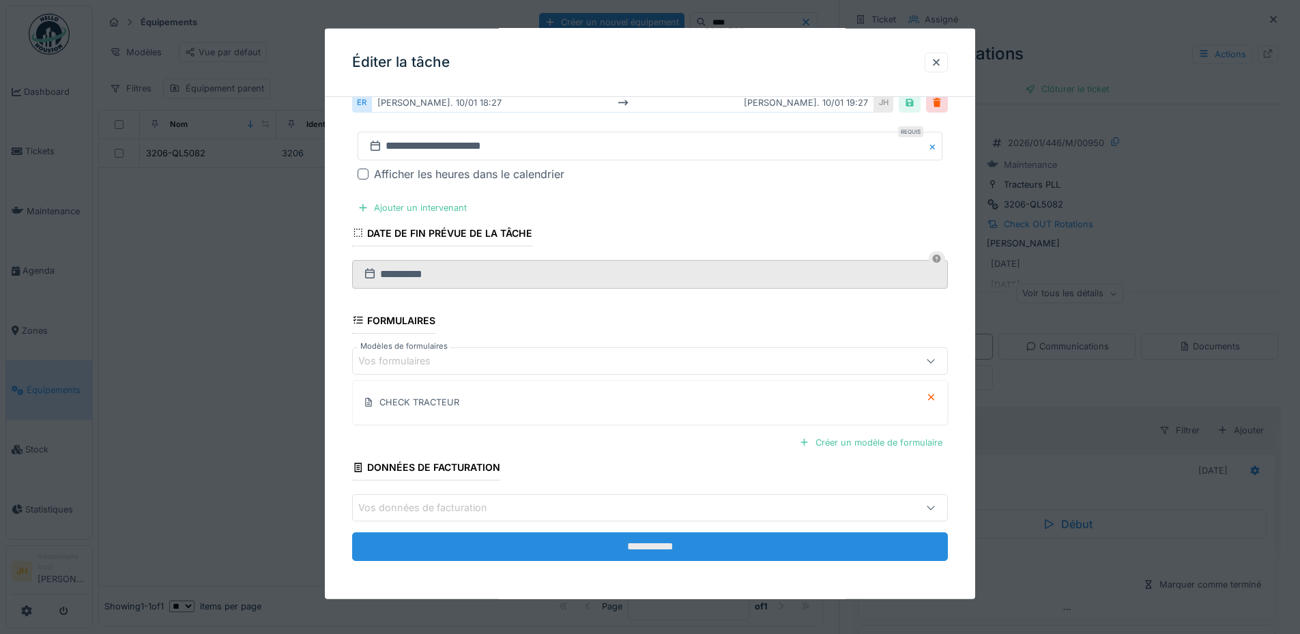
click at [721, 550] on input "**********" at bounding box center [650, 546] width 596 height 29
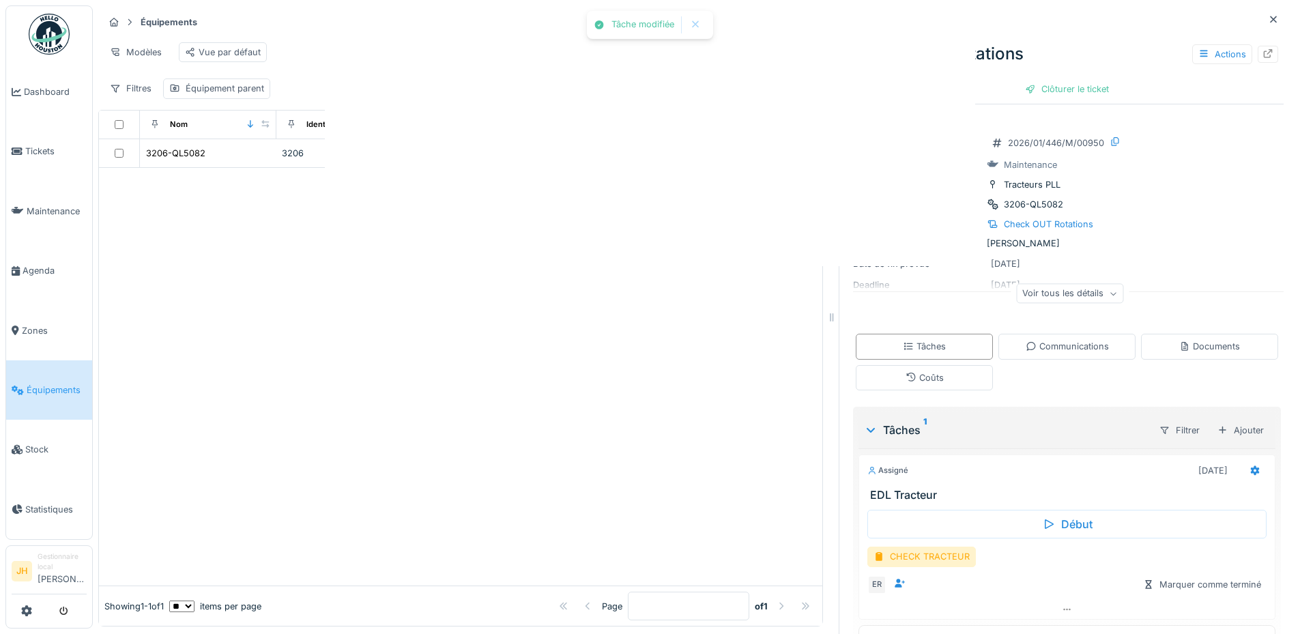
scroll to position [0, 0]
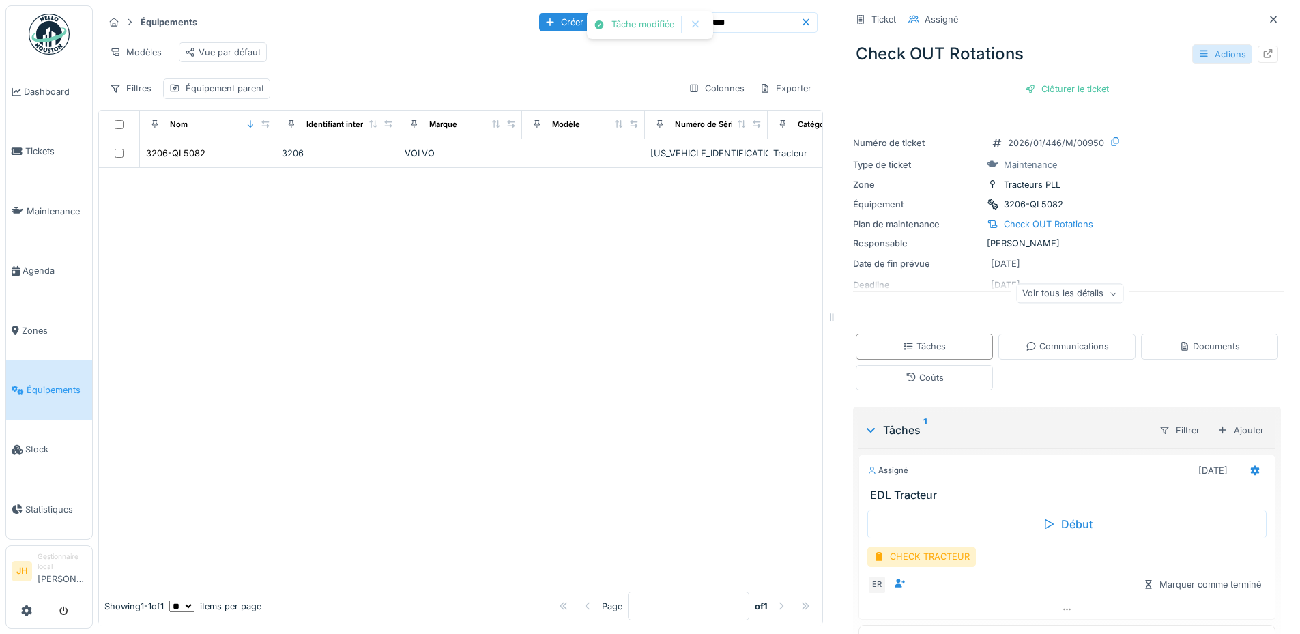
click at [1200, 51] on icon at bounding box center [1204, 54] width 8 height 7
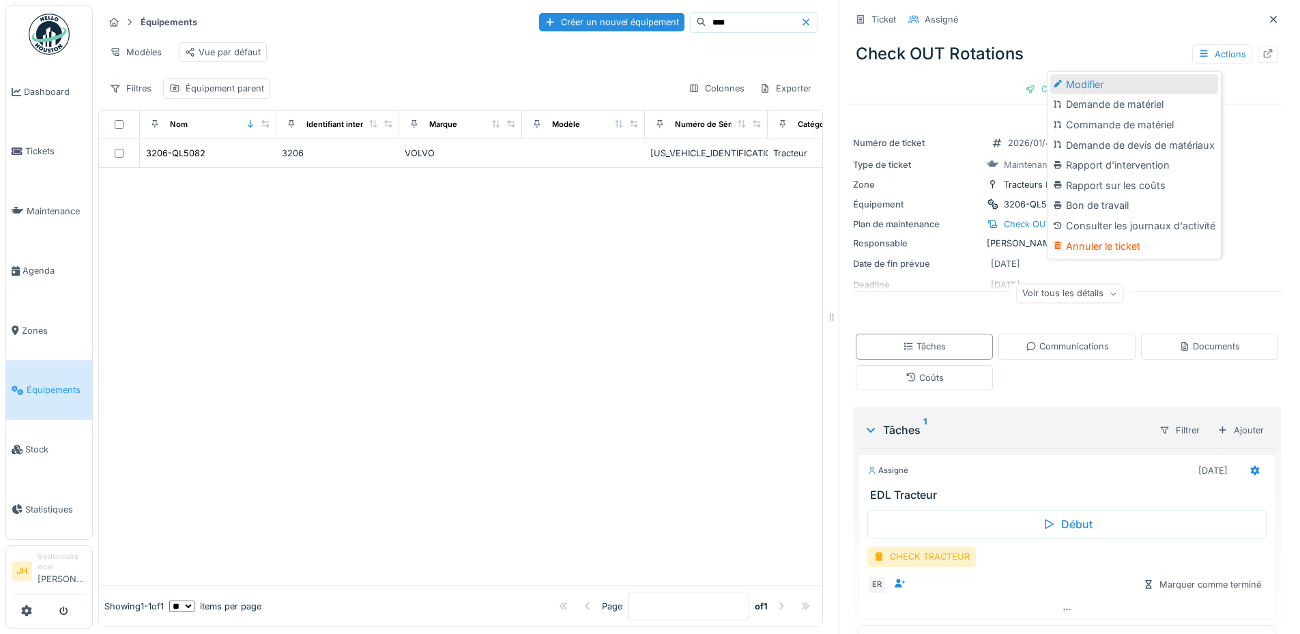
click at [1098, 74] on div "Modifier" at bounding box center [1134, 84] width 168 height 20
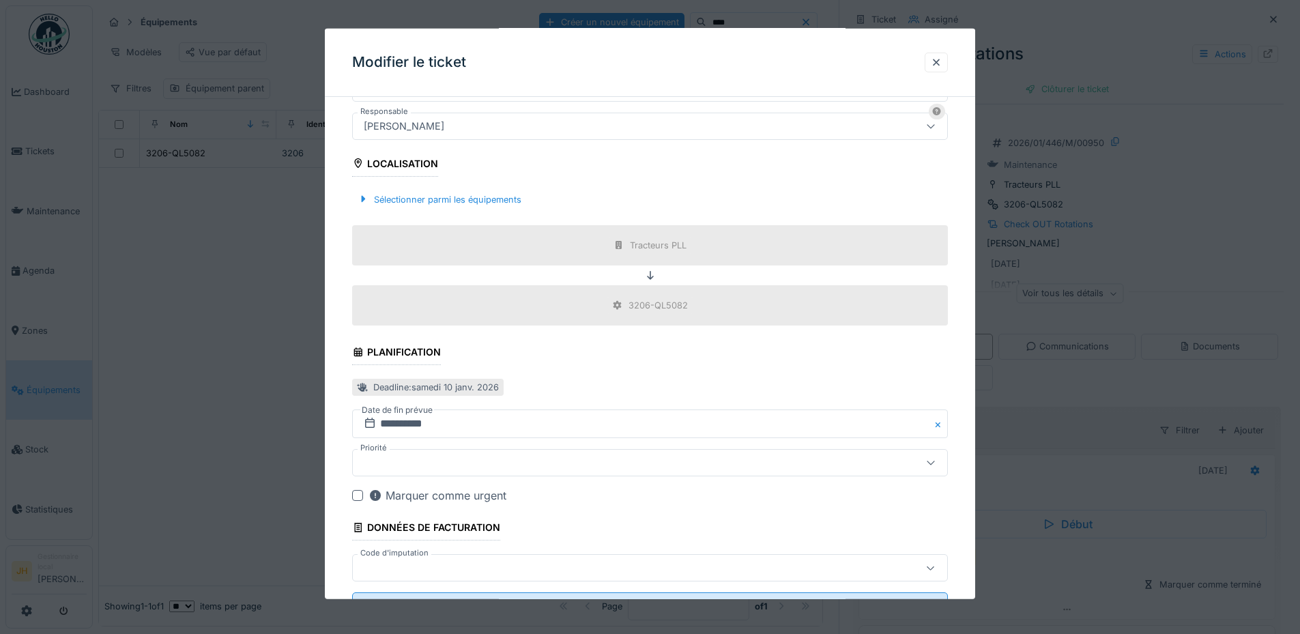
scroll to position [473, 0]
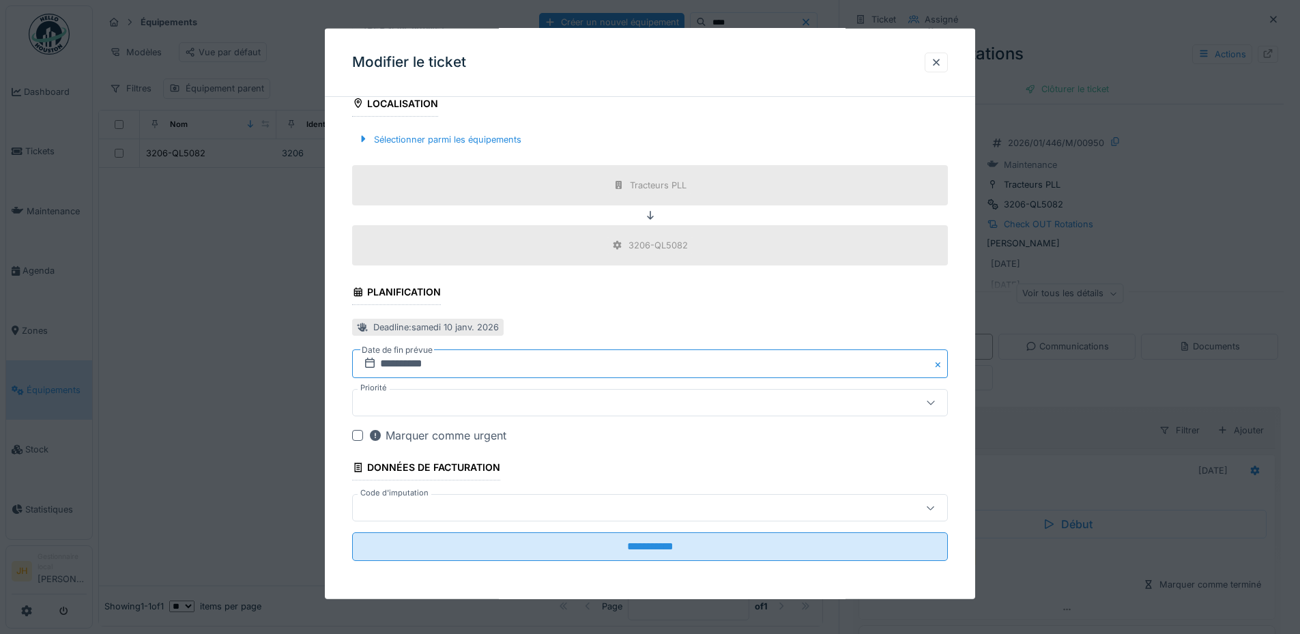
click at [456, 361] on input "**********" at bounding box center [650, 363] width 596 height 29
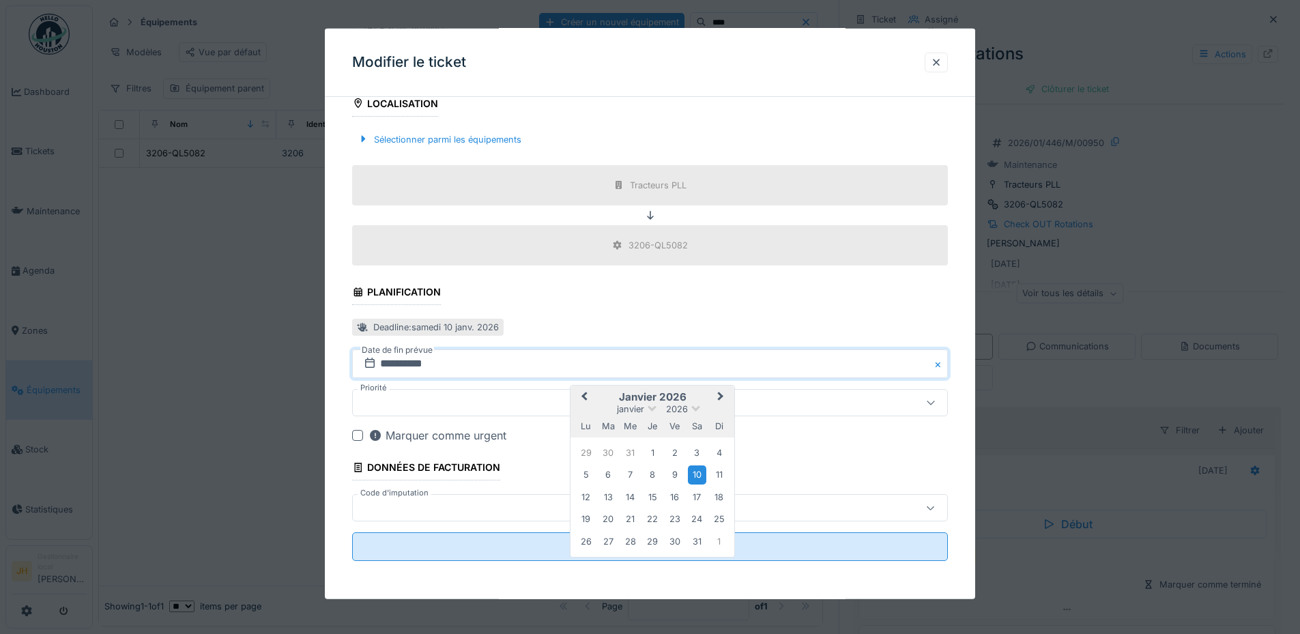
click at [584, 394] on span "Previous Month" at bounding box center [584, 397] width 0 height 16
click at [697, 452] on div "4" at bounding box center [697, 453] width 18 height 18
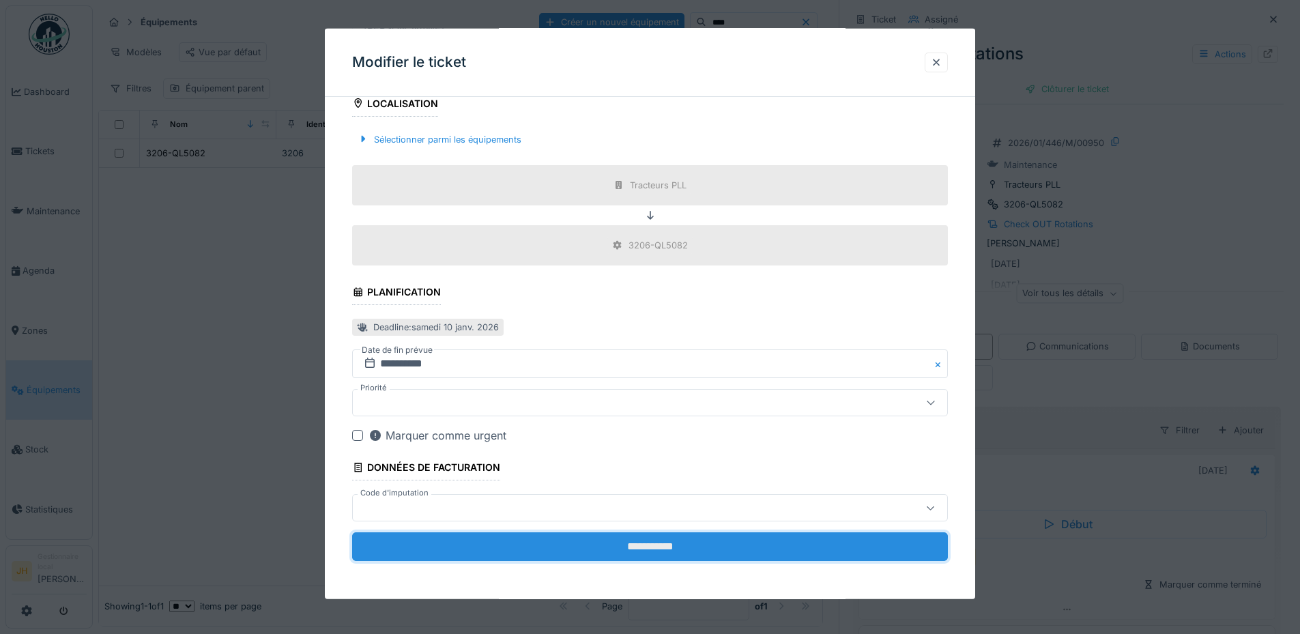
click at [687, 543] on input "**********" at bounding box center [650, 546] width 596 height 29
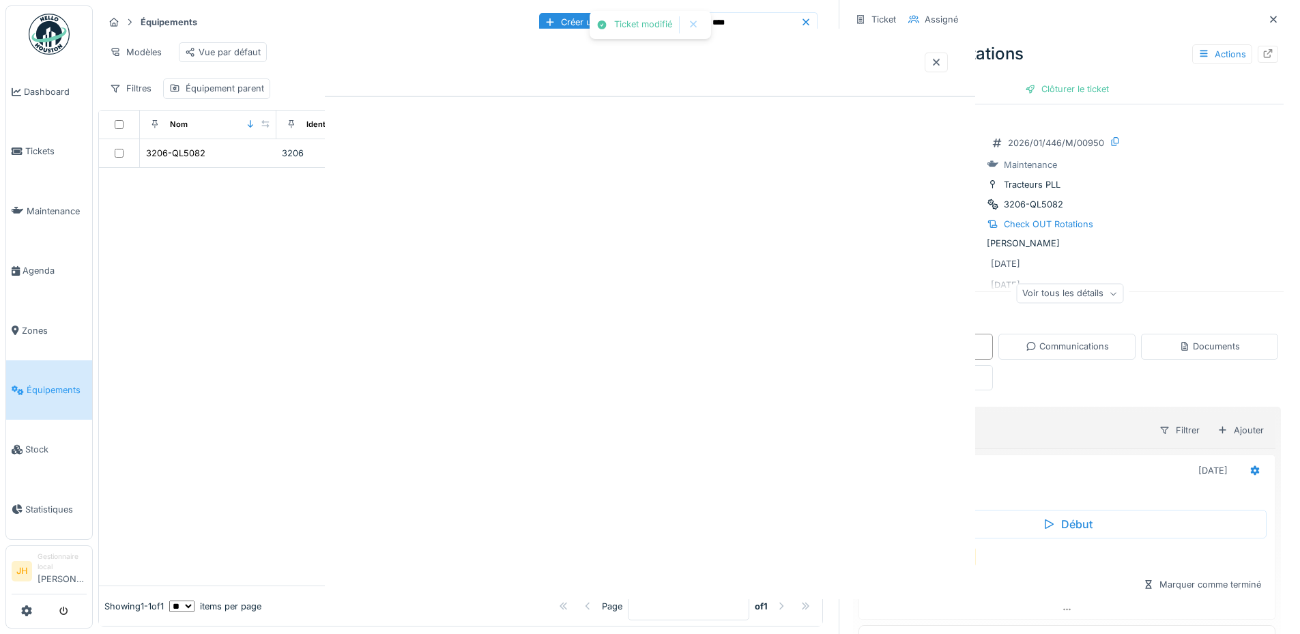
scroll to position [0, 0]
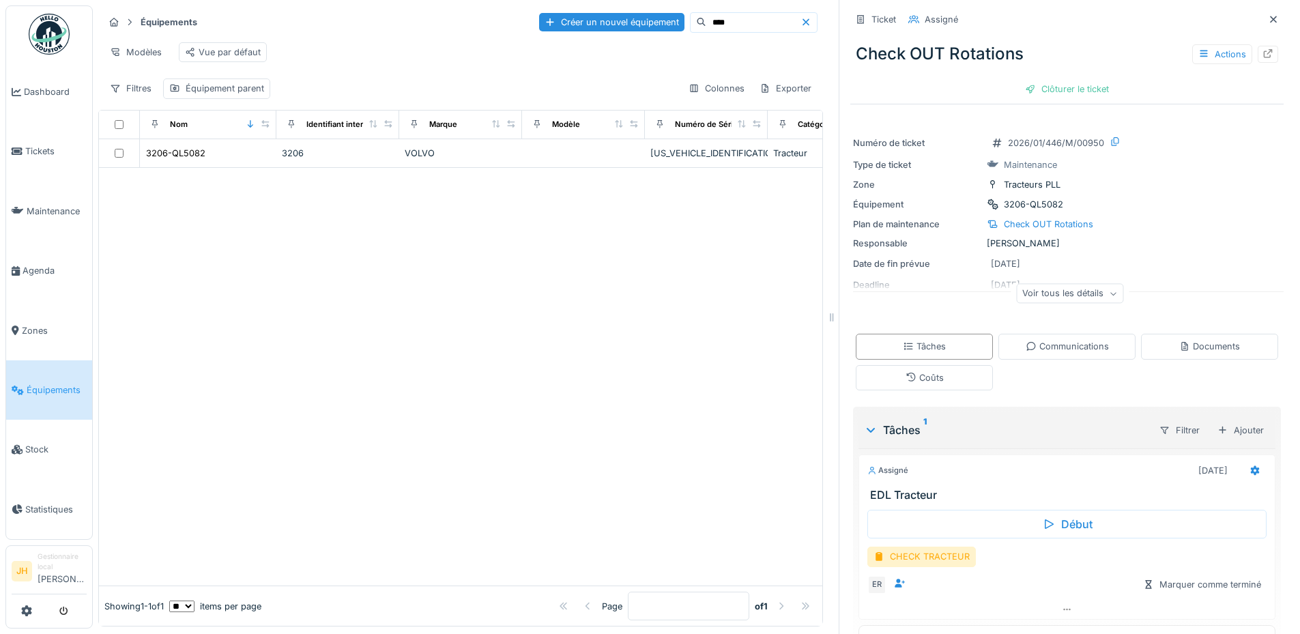
click at [685, 248] on div at bounding box center [460, 377] width 723 height 418
click at [803, 20] on icon at bounding box center [806, 21] width 7 height 7
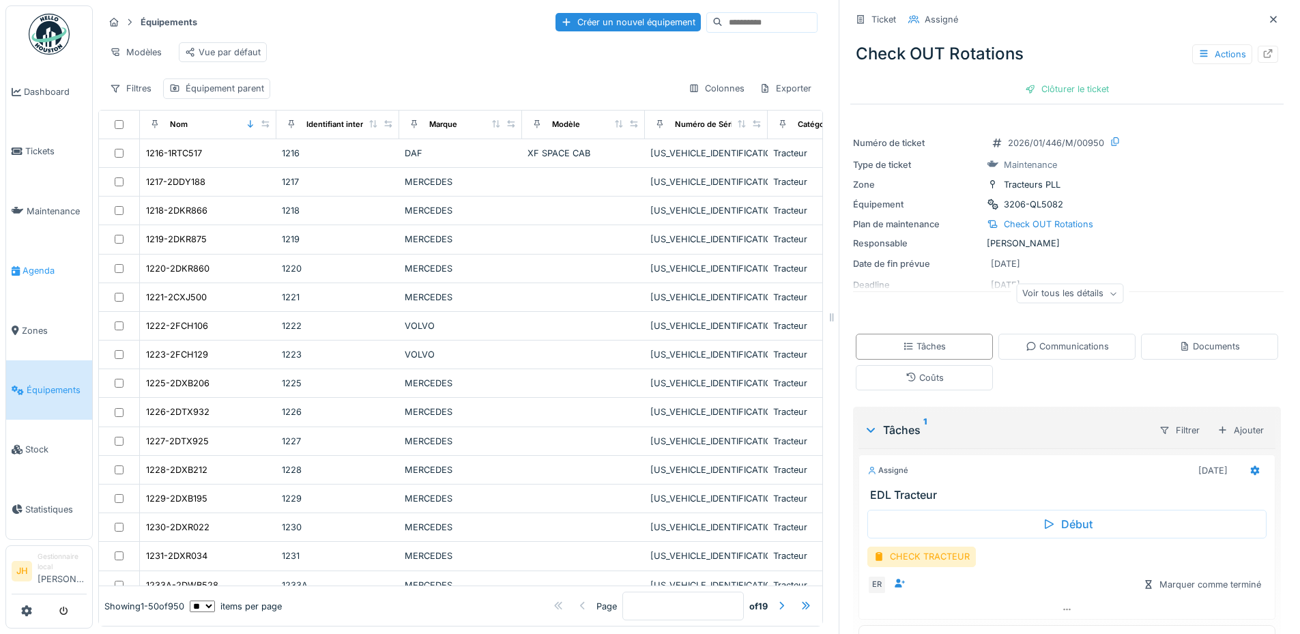
click at [63, 268] on span "Agenda" at bounding box center [55, 270] width 64 height 13
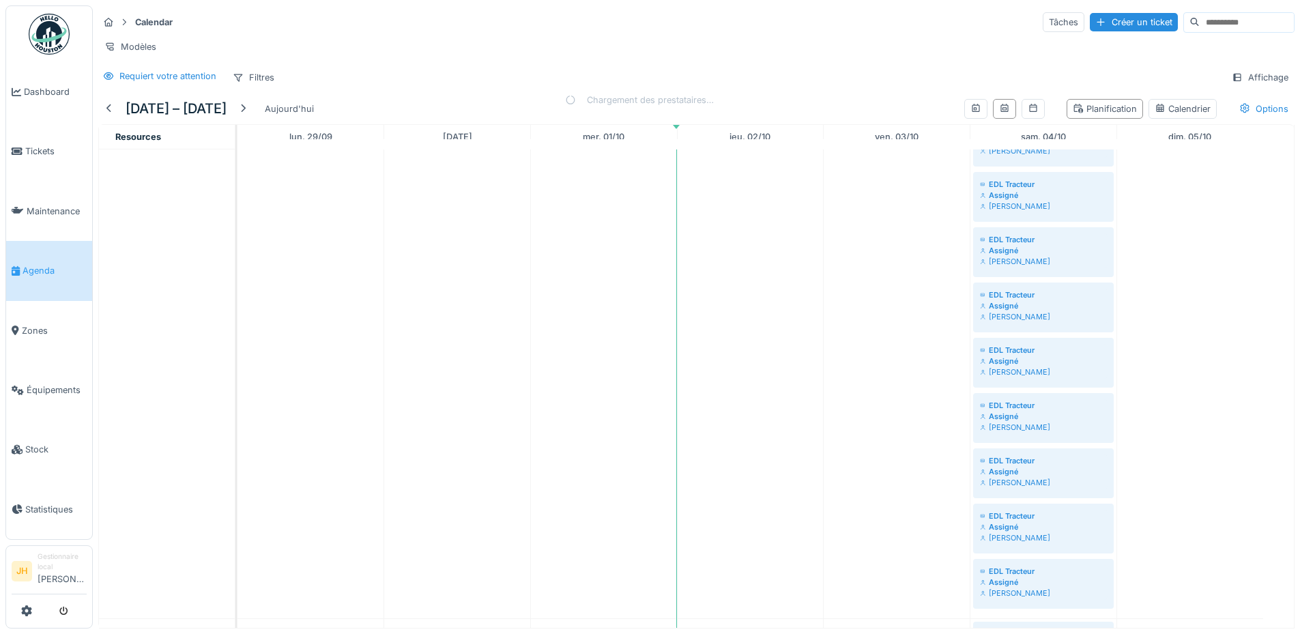
scroll to position [819, 0]
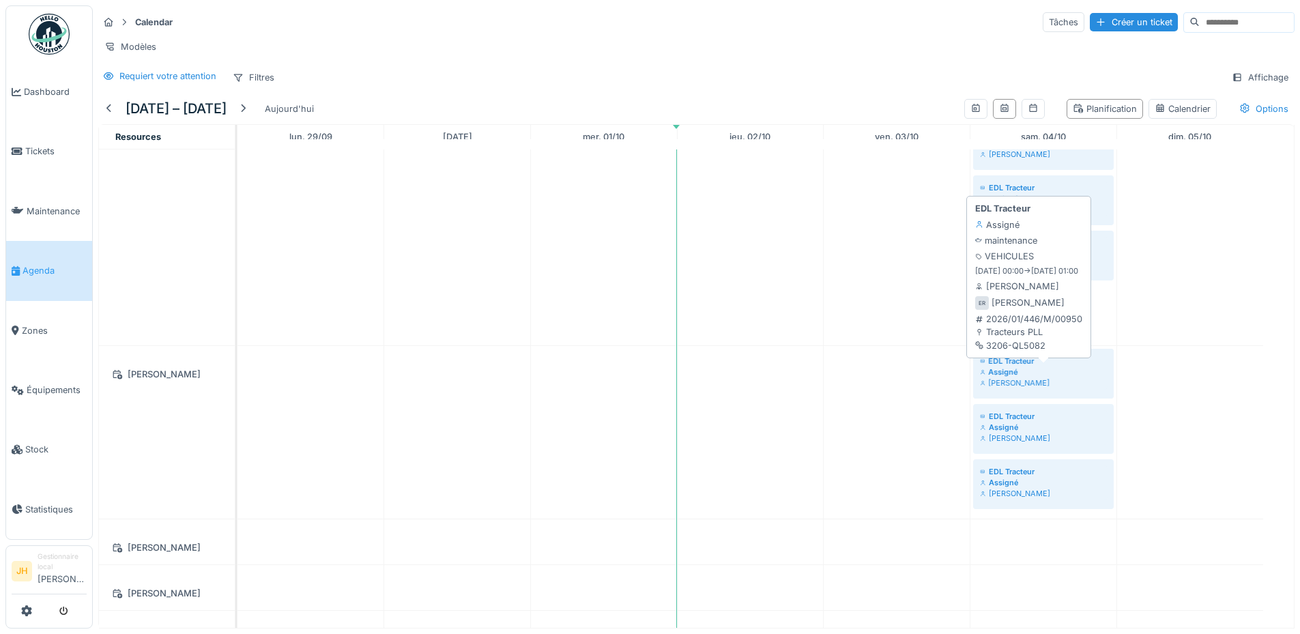
drag, startPoint x: 1034, startPoint y: 311, endPoint x: 1036, endPoint y: 379, distance: 67.6
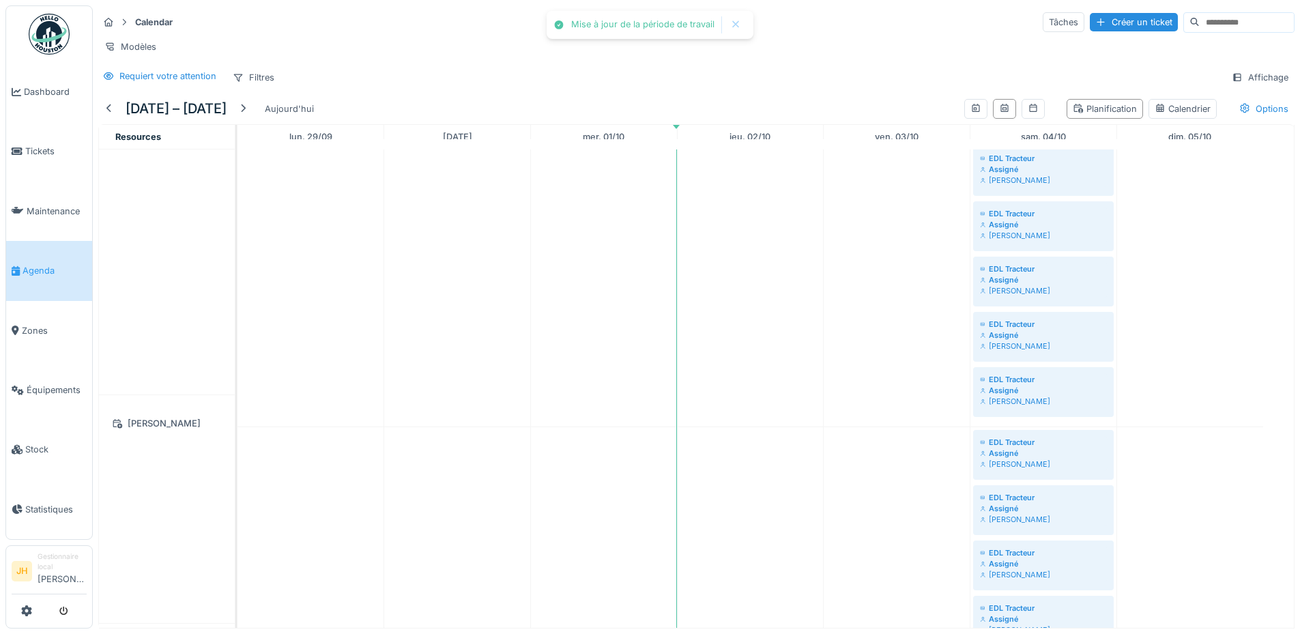
scroll to position [682, 0]
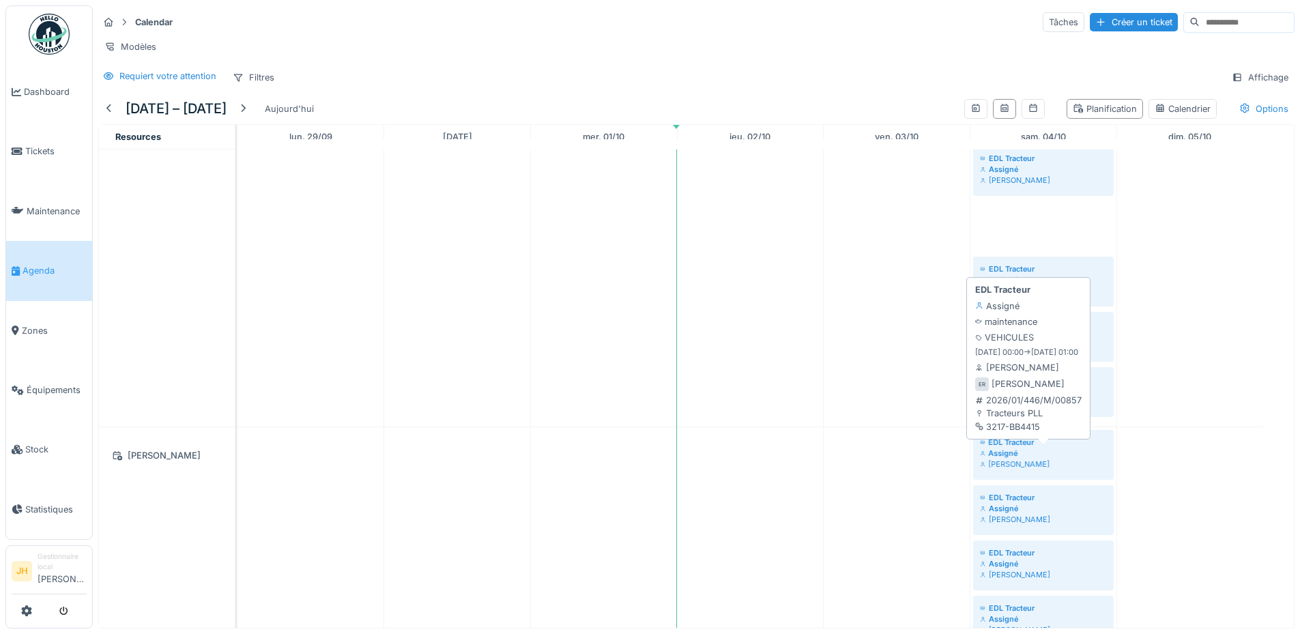
drag, startPoint x: 1026, startPoint y: 231, endPoint x: 1032, endPoint y: 455, distance: 223.2
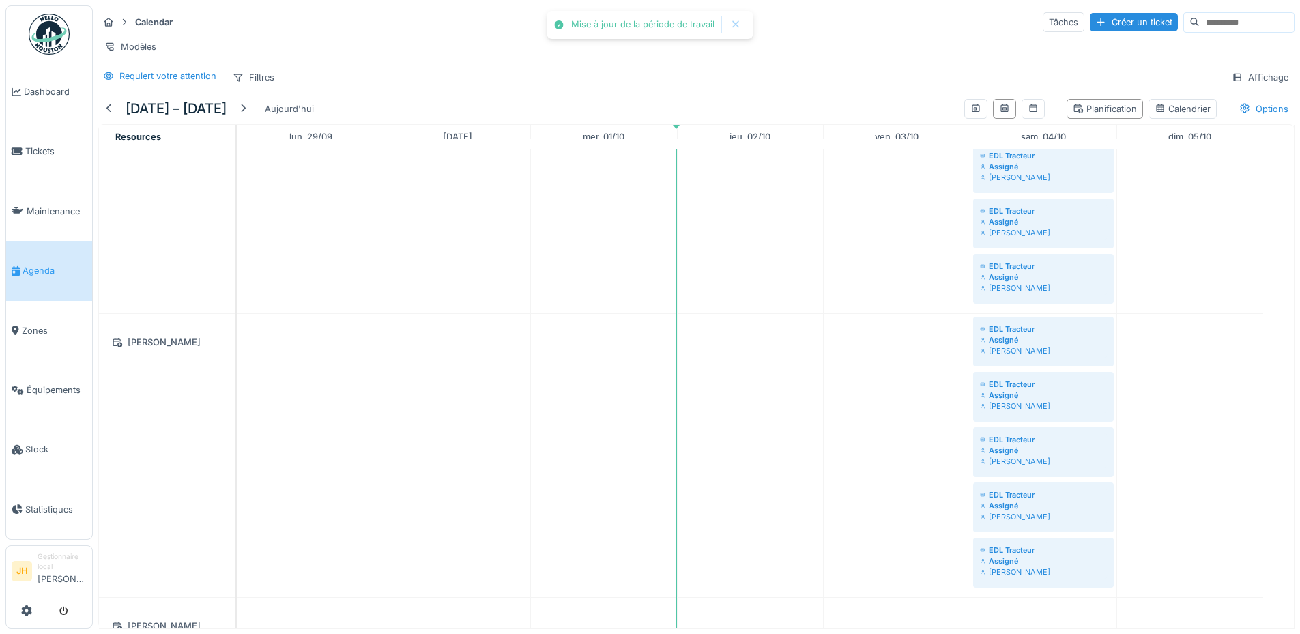
scroll to position [819, 0]
